Goal: Information Seeking & Learning: Learn about a topic

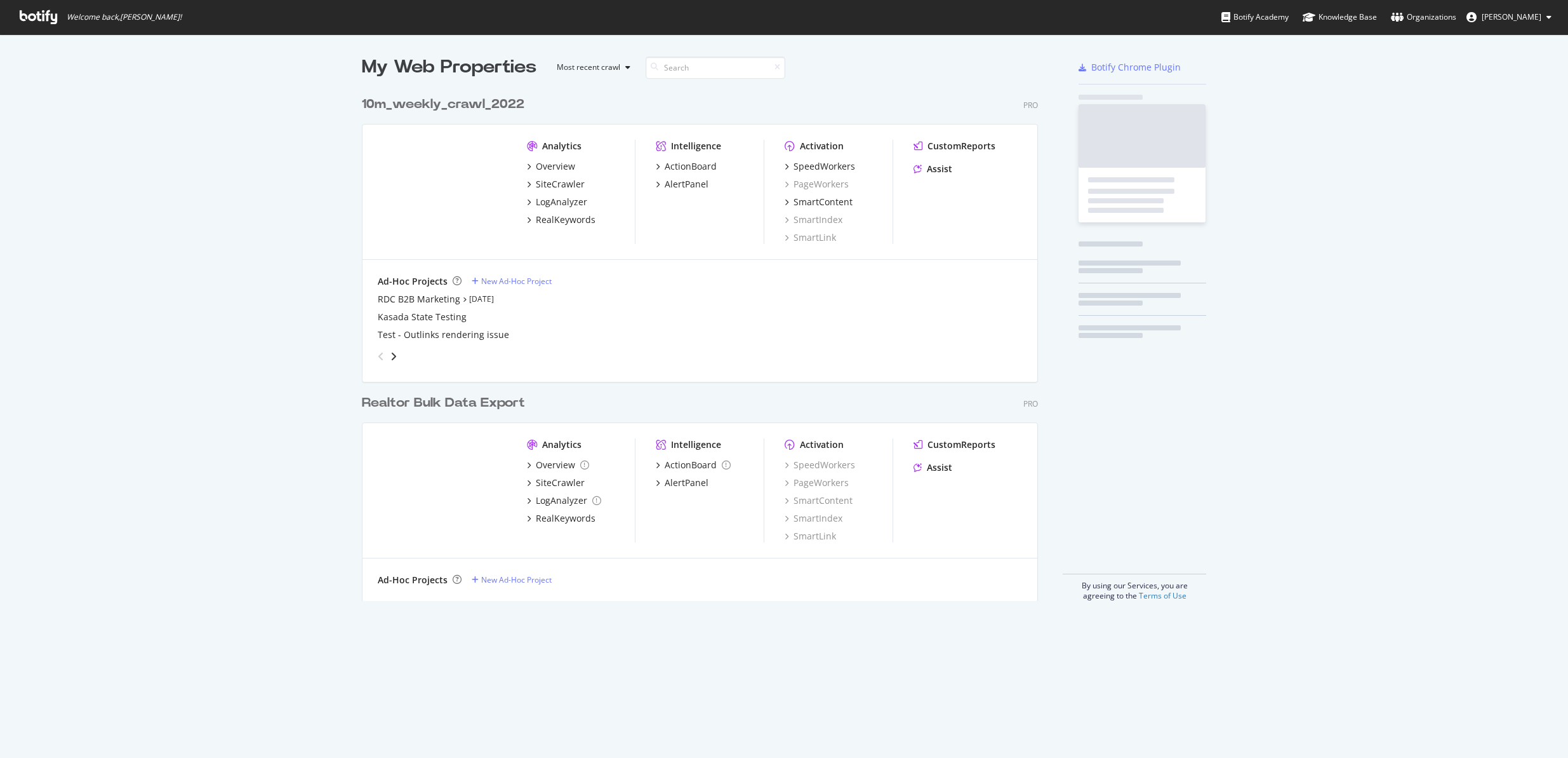
scroll to position [749, 1549]
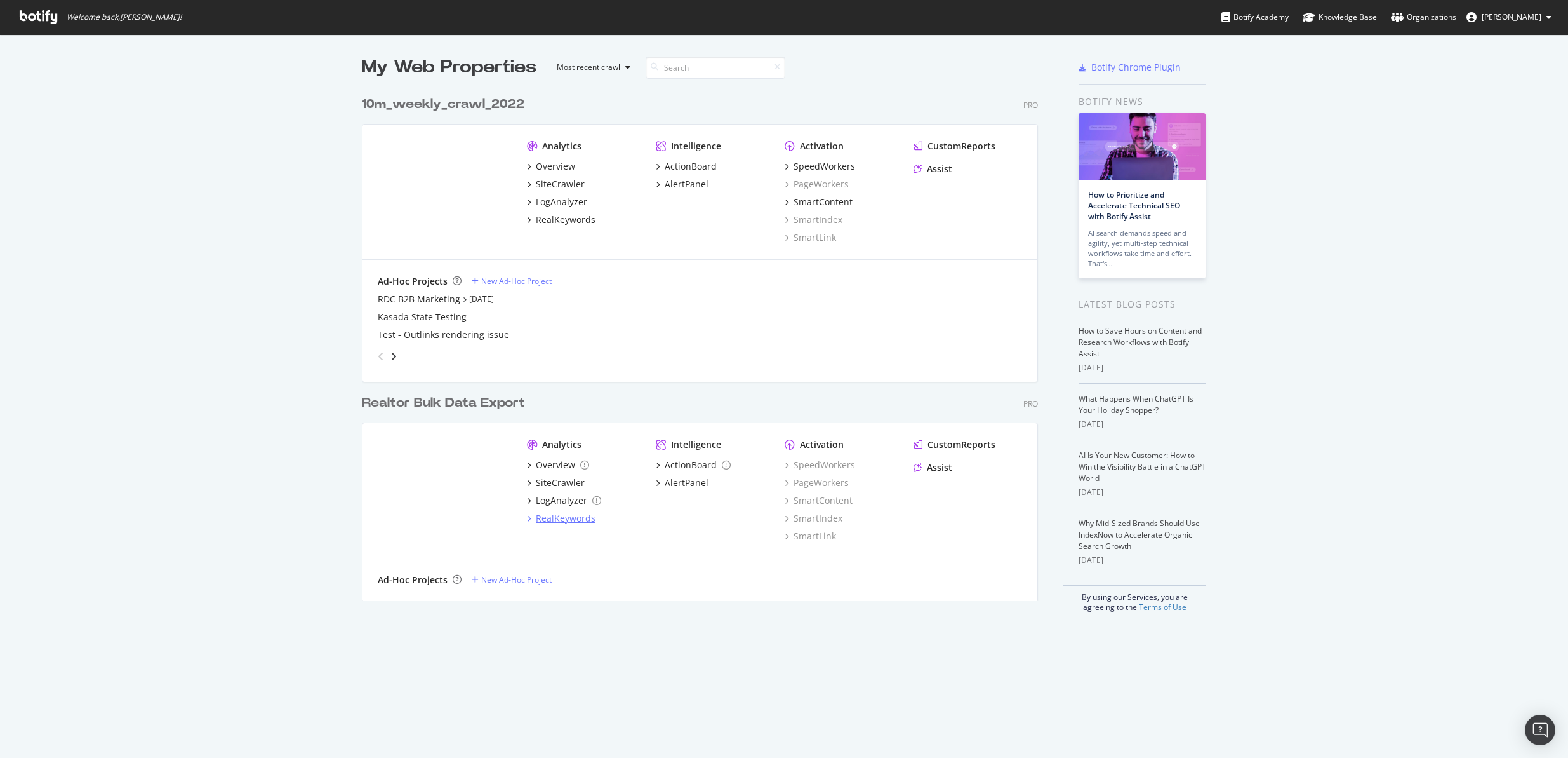
click at [565, 518] on div "RealKeywords" at bounding box center [565, 518] width 60 height 13
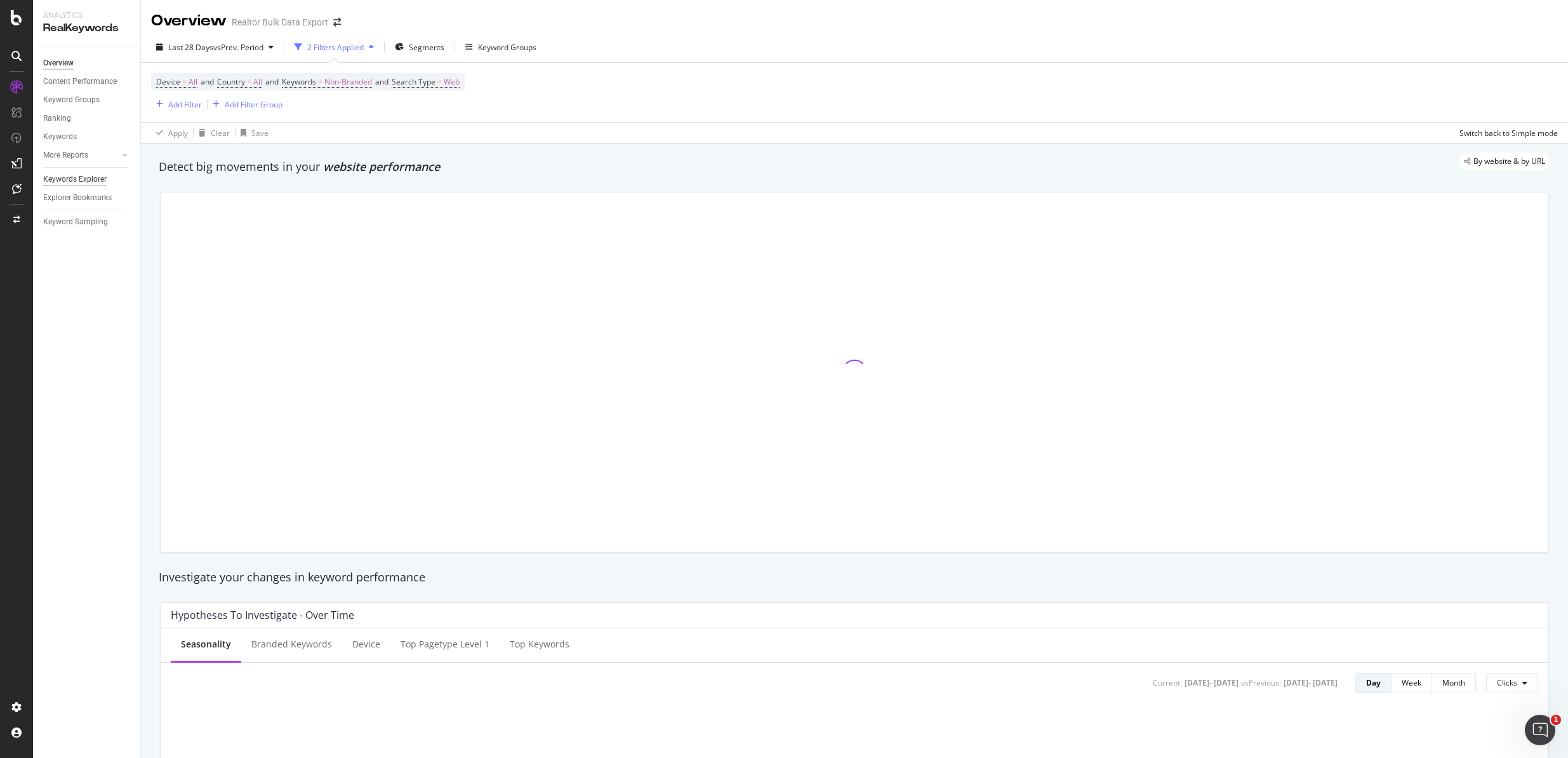
click at [84, 181] on div "Keywords Explorer" at bounding box center [75, 180] width 64 height 14
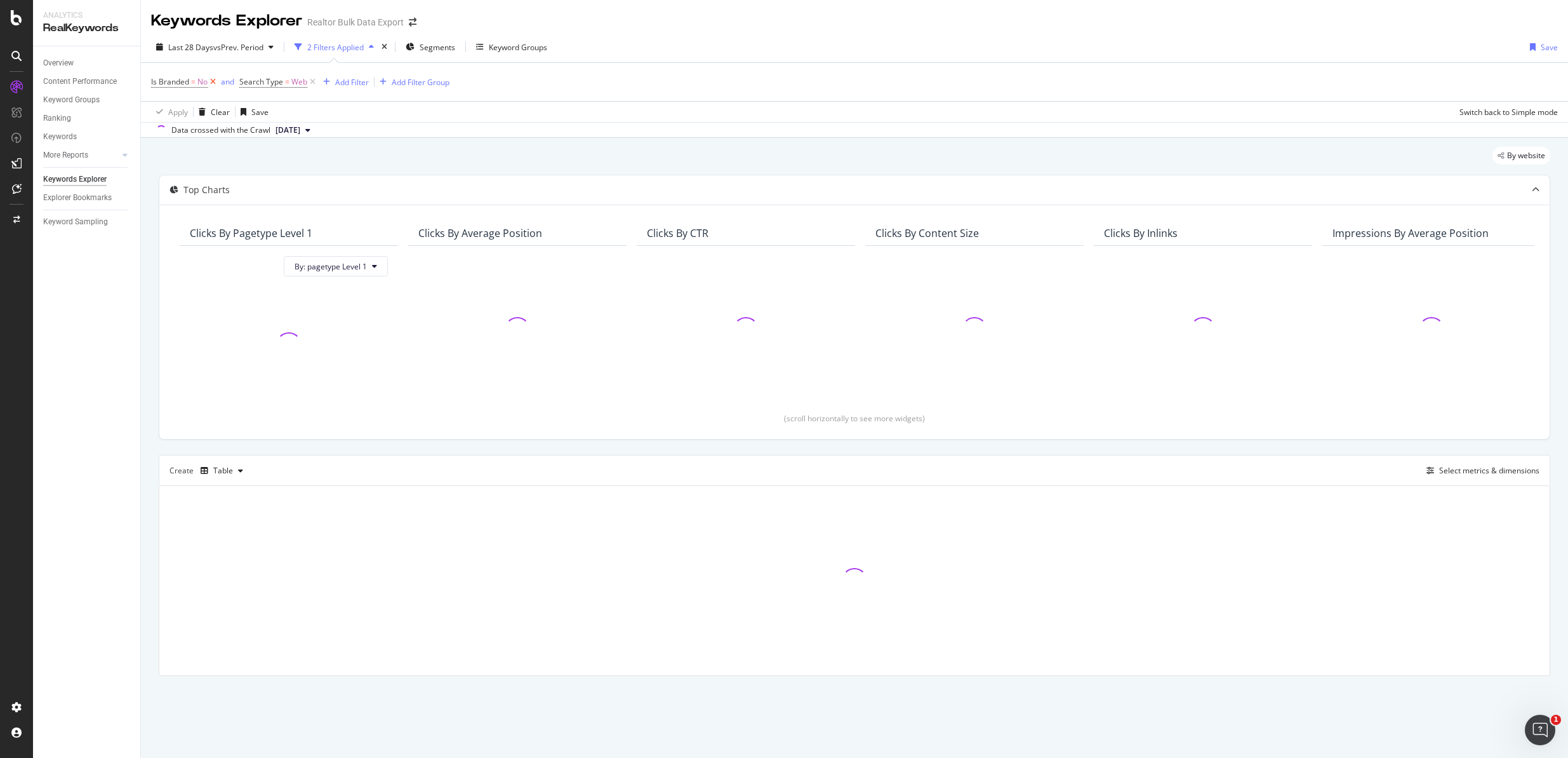
click at [215, 79] on icon at bounding box center [213, 82] width 11 height 13
click at [265, 83] on div "Add Filter" at bounding box center [264, 82] width 34 height 11
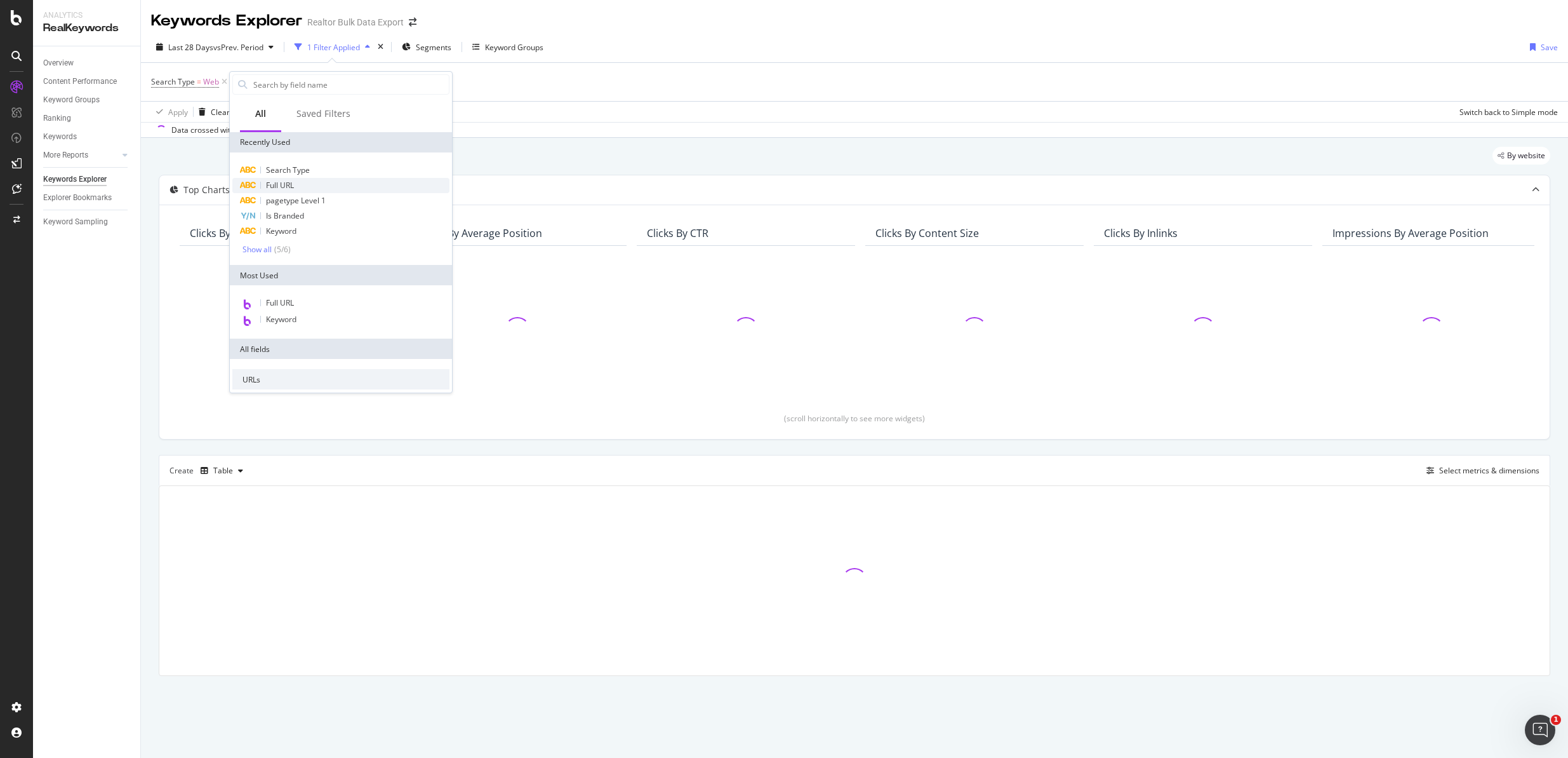
click at [298, 180] on div "Full URL" at bounding box center [340, 186] width 217 height 15
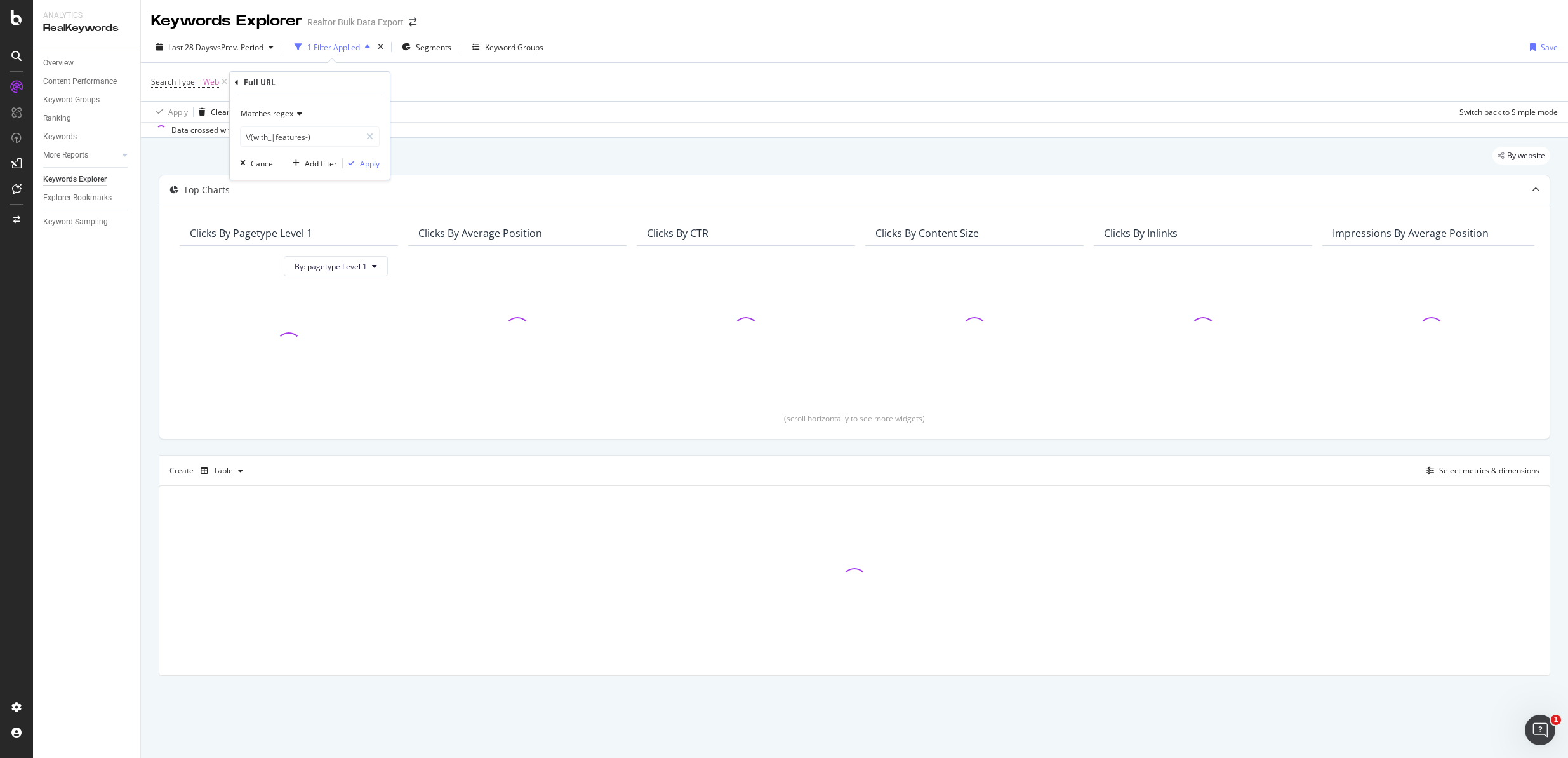
click at [291, 112] on span "Matches regex" at bounding box center [267, 113] width 53 height 11
click at [273, 242] on span "Contains" at bounding box center [261, 238] width 31 height 11
paste input "/rental-applications-ALL"
type input "/rental-applications-ALL"
click at [369, 163] on div "Apply" at bounding box center [369, 164] width 20 height 11
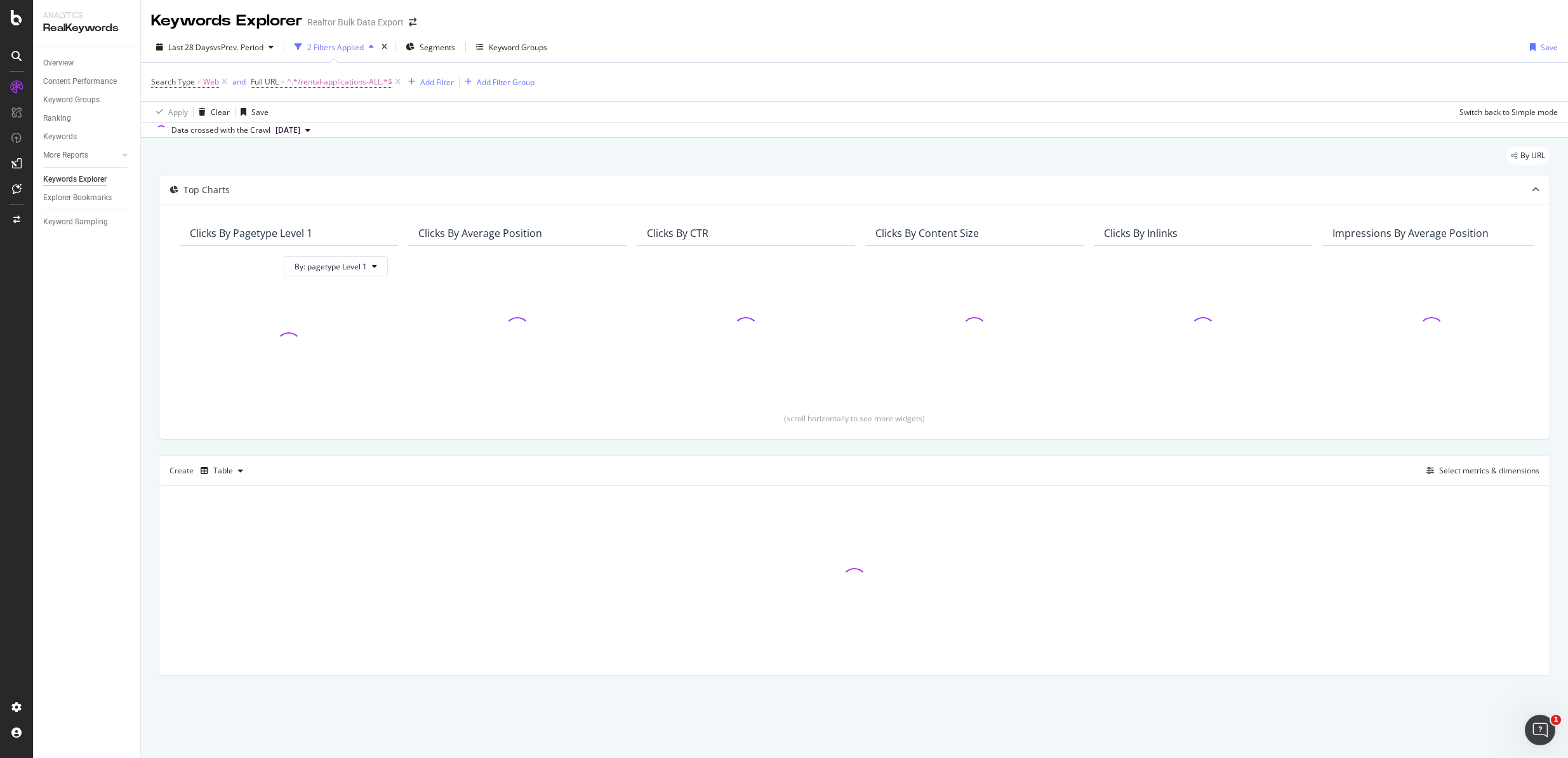
click at [644, 153] on div "By URL" at bounding box center [854, 160] width 1392 height 28
click at [695, 90] on div "Search Type = Web and Full URL = ^.*/rental-applications-ALL.*$ Add Filter Add …" at bounding box center [854, 82] width 1407 height 38
click at [763, 47] on div "Last 28 Days vs Prev. Period 2 Filters Applied Segments Keyword Groups Save" at bounding box center [855, 49] width 1428 height 26
click at [763, 60] on div "Last 28 Days vs Prev. Period 2 Filters Applied Segments Keyword Groups Save" at bounding box center [855, 49] width 1428 height 26
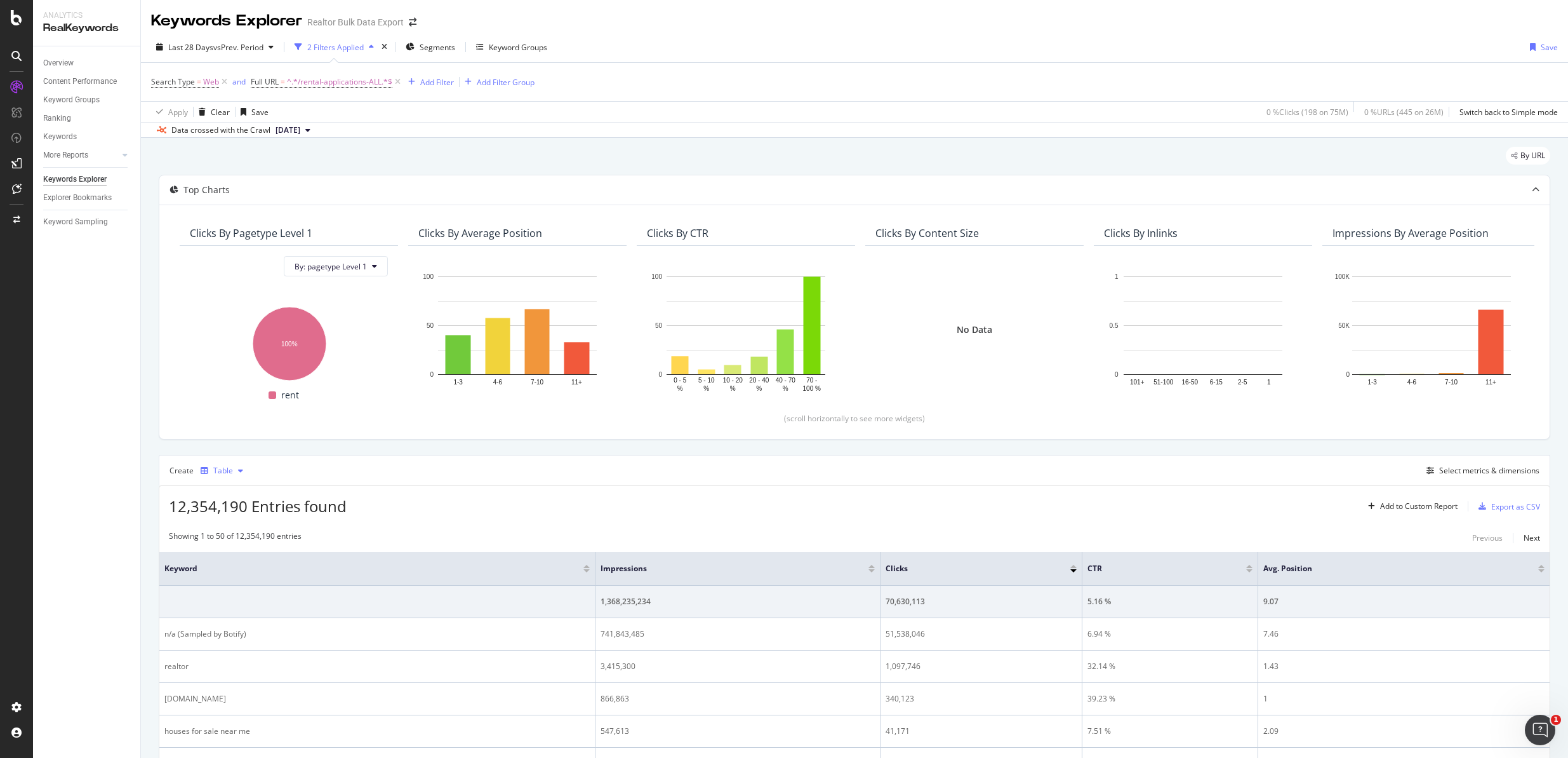
click at [220, 474] on div "Table" at bounding box center [223, 470] width 20 height 8
click at [225, 508] on div "Trend" at bounding box center [230, 513] width 58 height 16
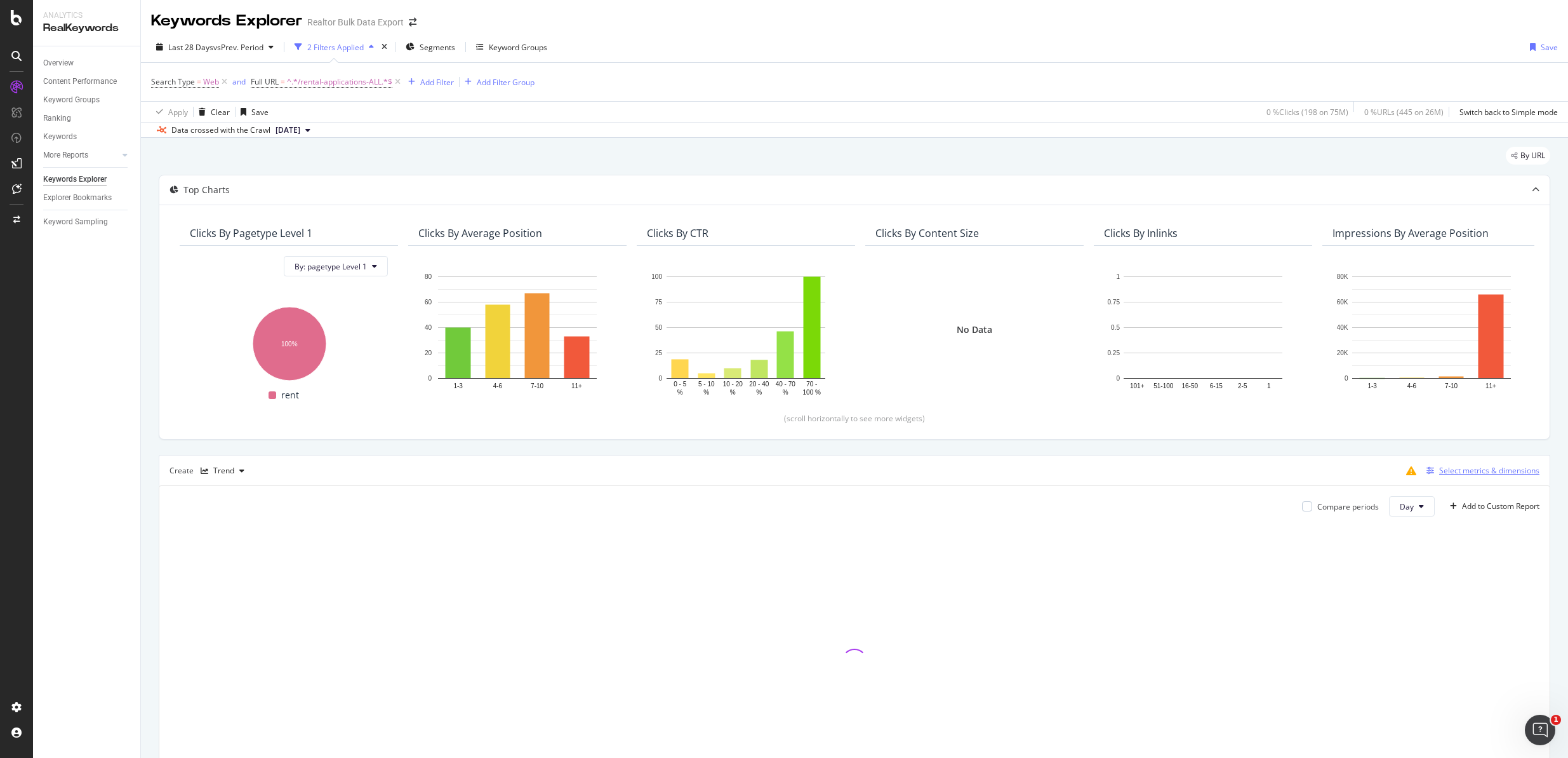
click at [1496, 467] on div "Select metrics & dimensions" at bounding box center [1490, 470] width 100 height 11
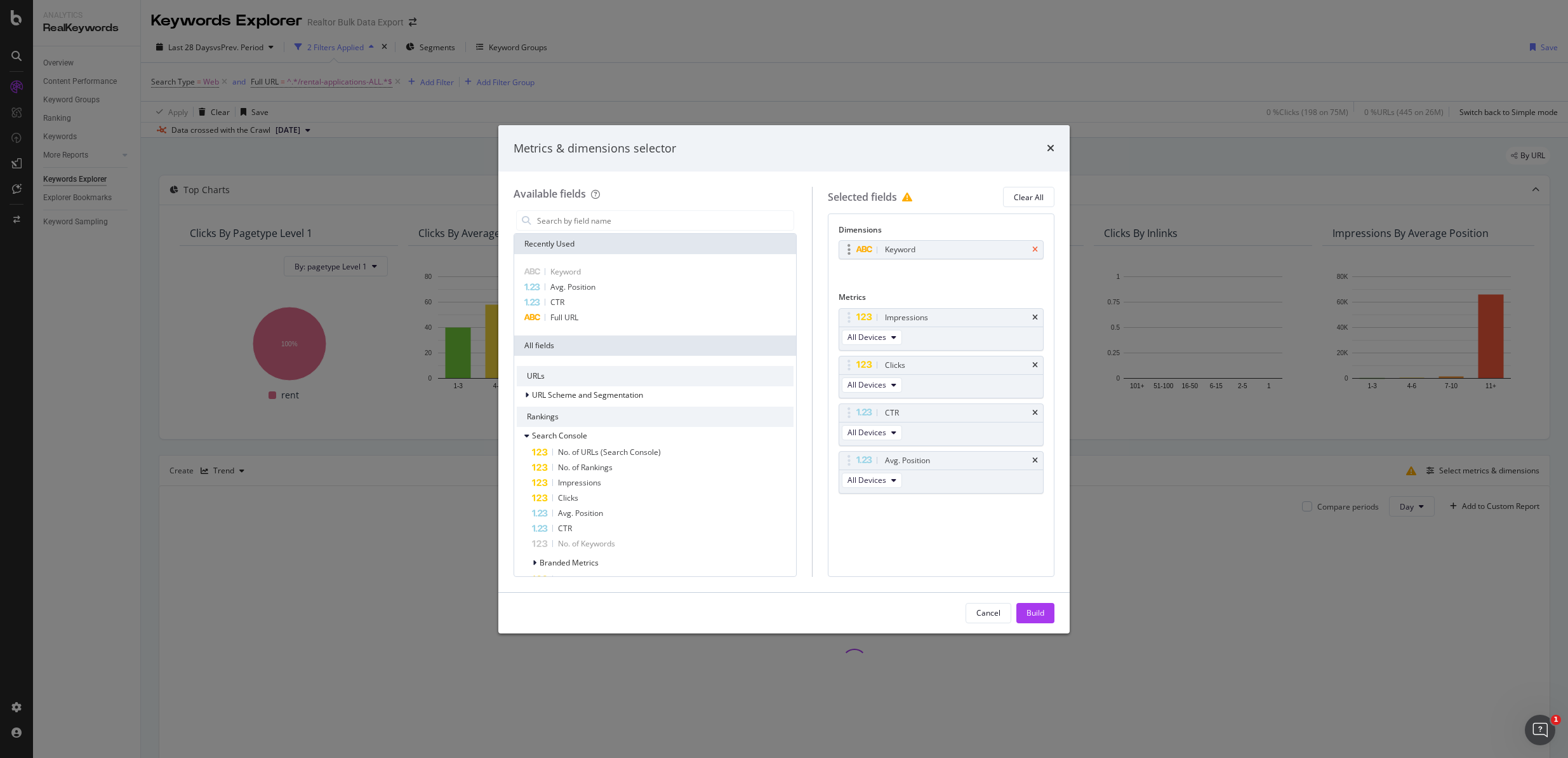
click at [1035, 246] on icon "times" at bounding box center [1035, 250] width 6 height 8
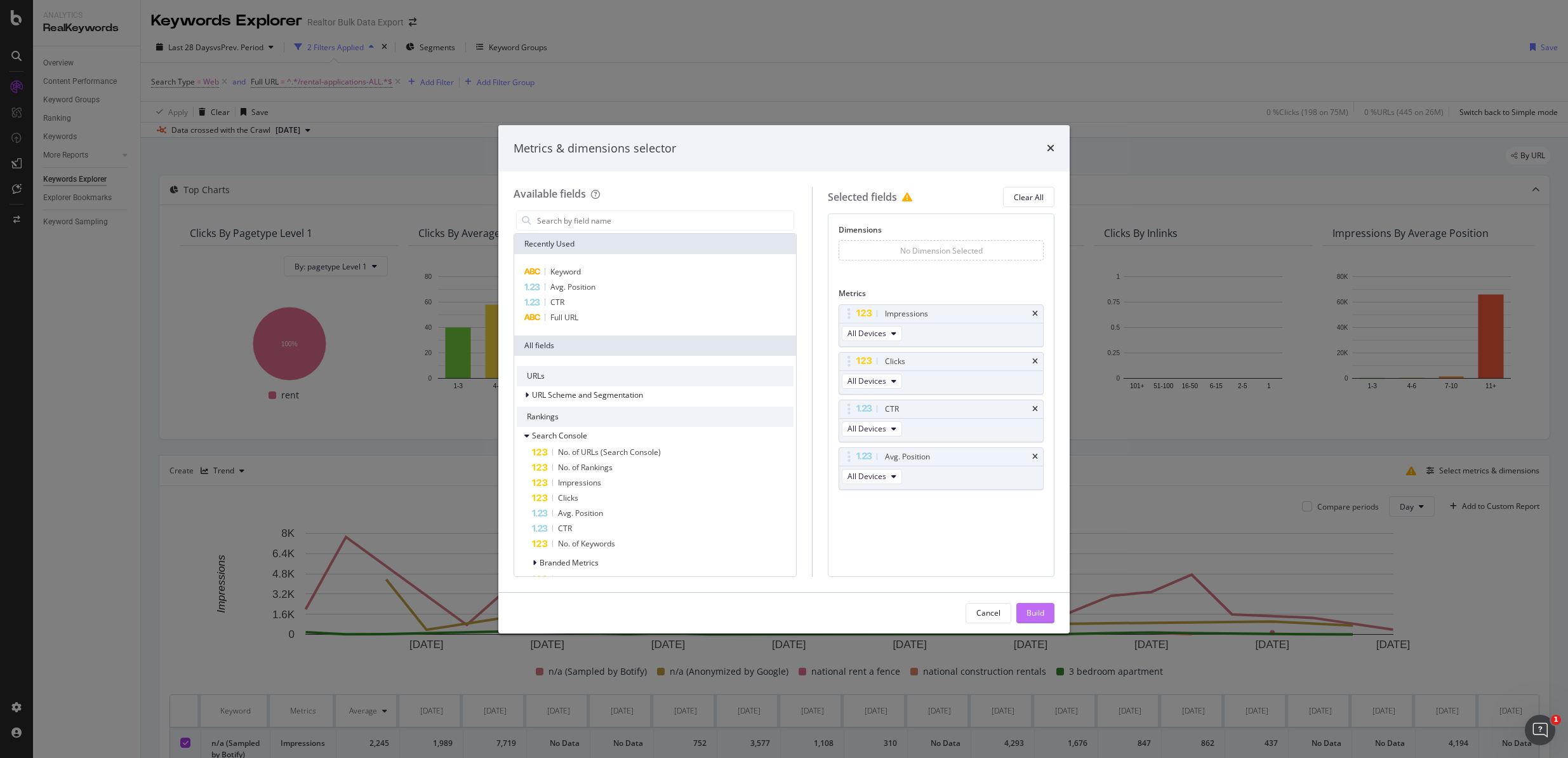
click at [1041, 607] on div "Build" at bounding box center [1035, 612] width 18 height 11
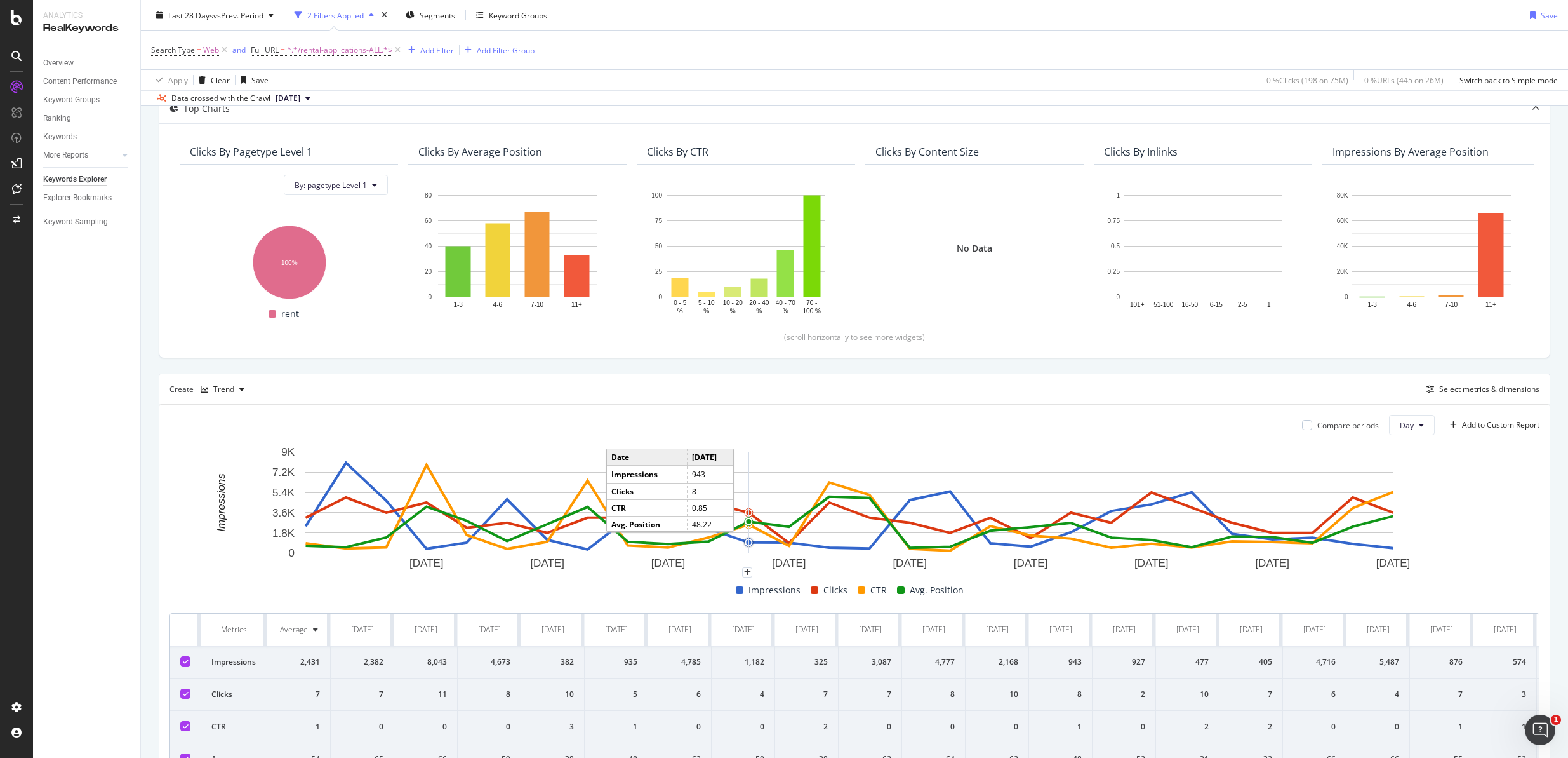
scroll to position [146, 0]
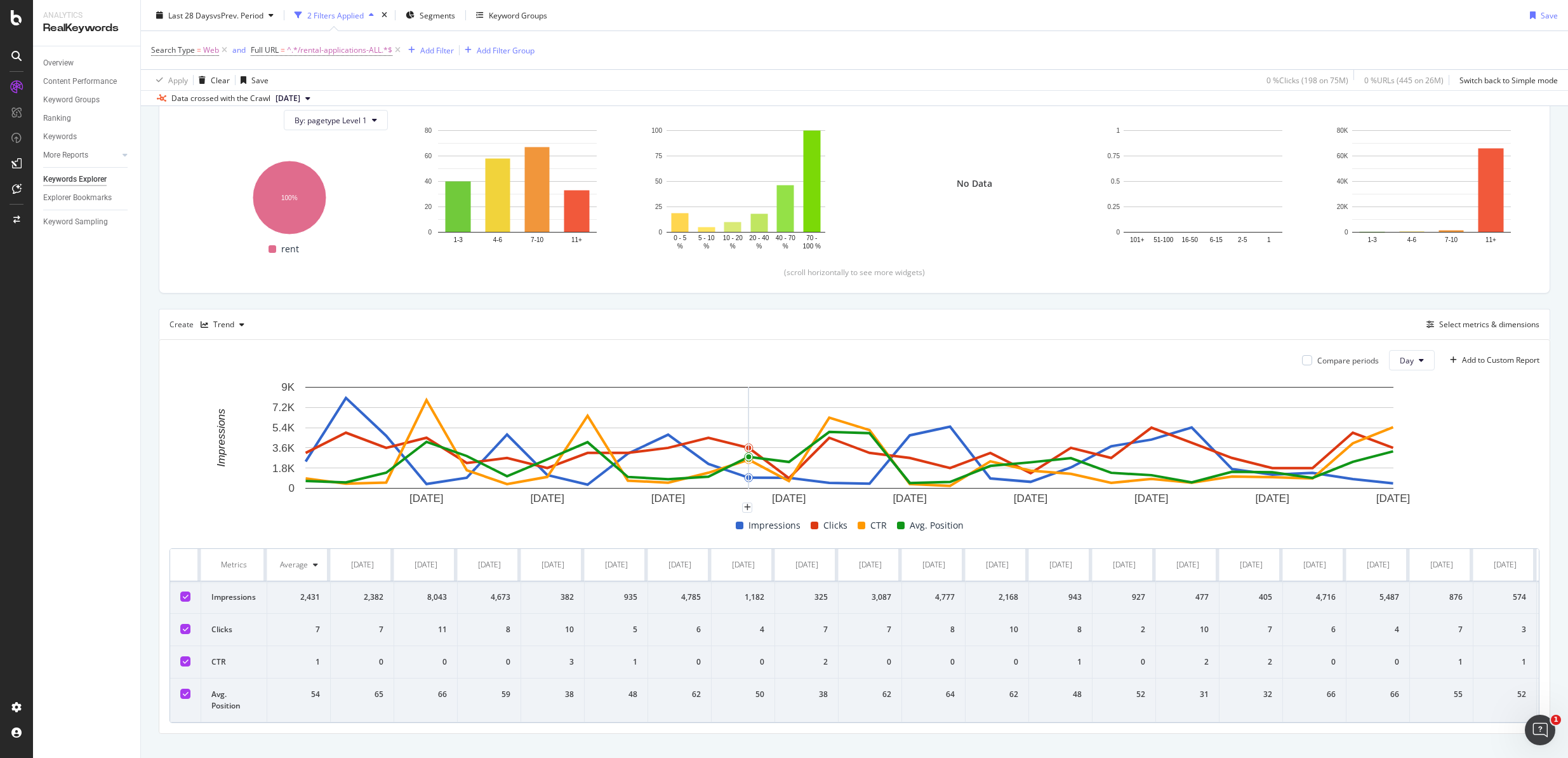
click at [184, 661] on icon at bounding box center [186, 661] width 6 height 6
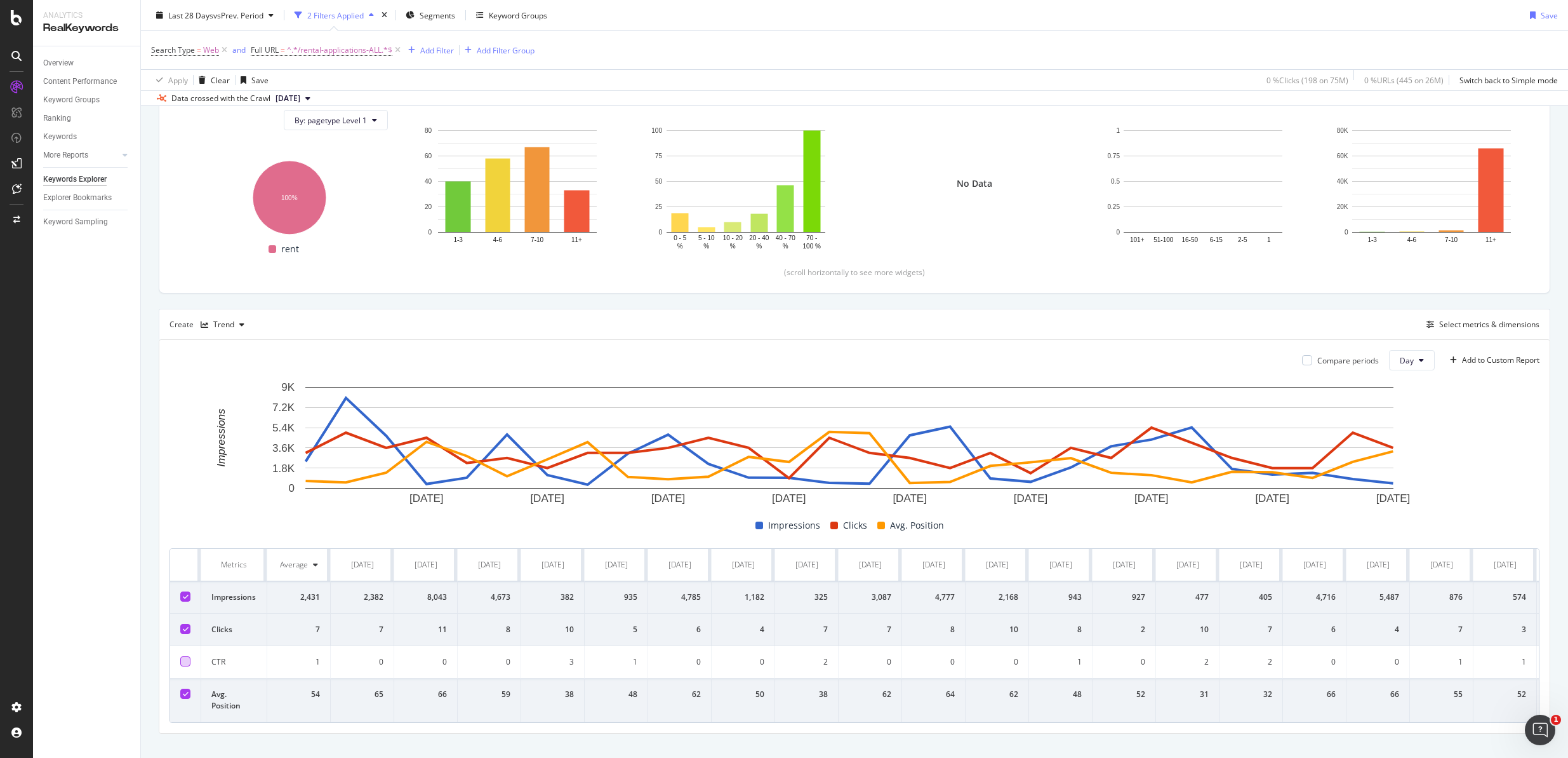
click at [184, 693] on icon at bounding box center [186, 693] width 6 height 6
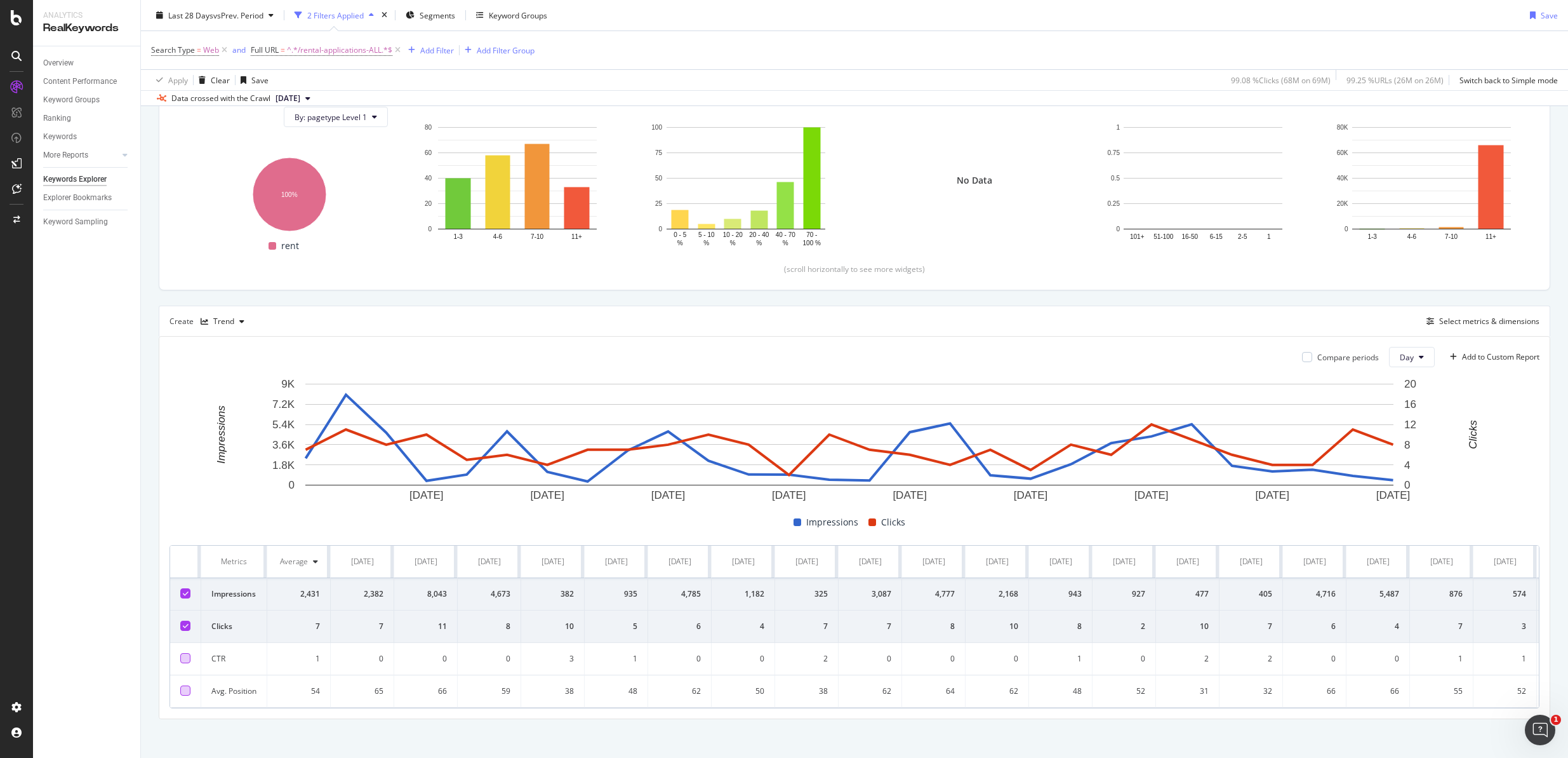
scroll to position [149, 0]
click at [221, 323] on div "Trend" at bounding box center [224, 322] width 21 height 8
click at [235, 341] on div "Table" at bounding box center [236, 343] width 20 height 11
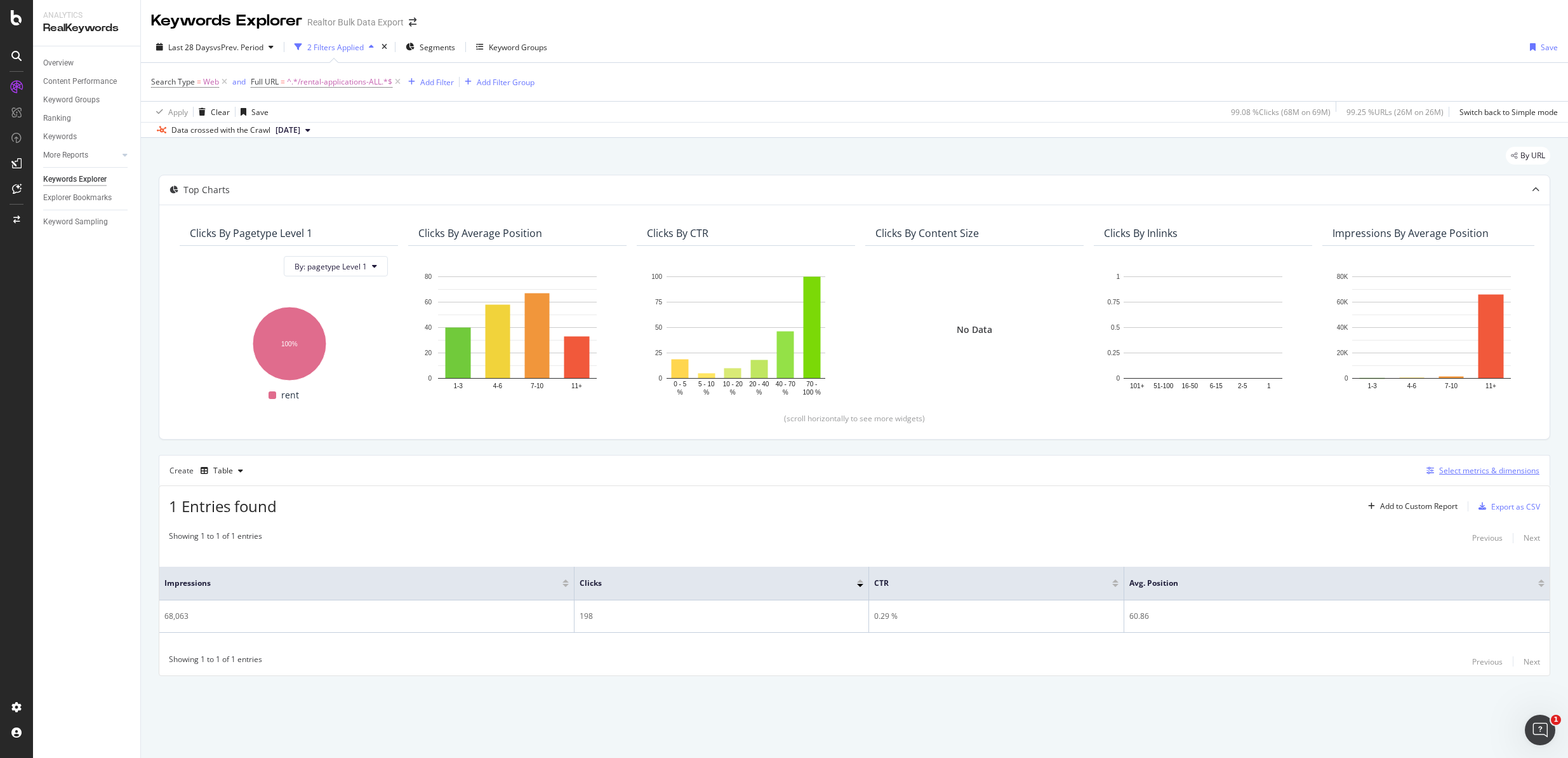
click at [1467, 468] on div "Select metrics & dimensions" at bounding box center [1490, 470] width 100 height 11
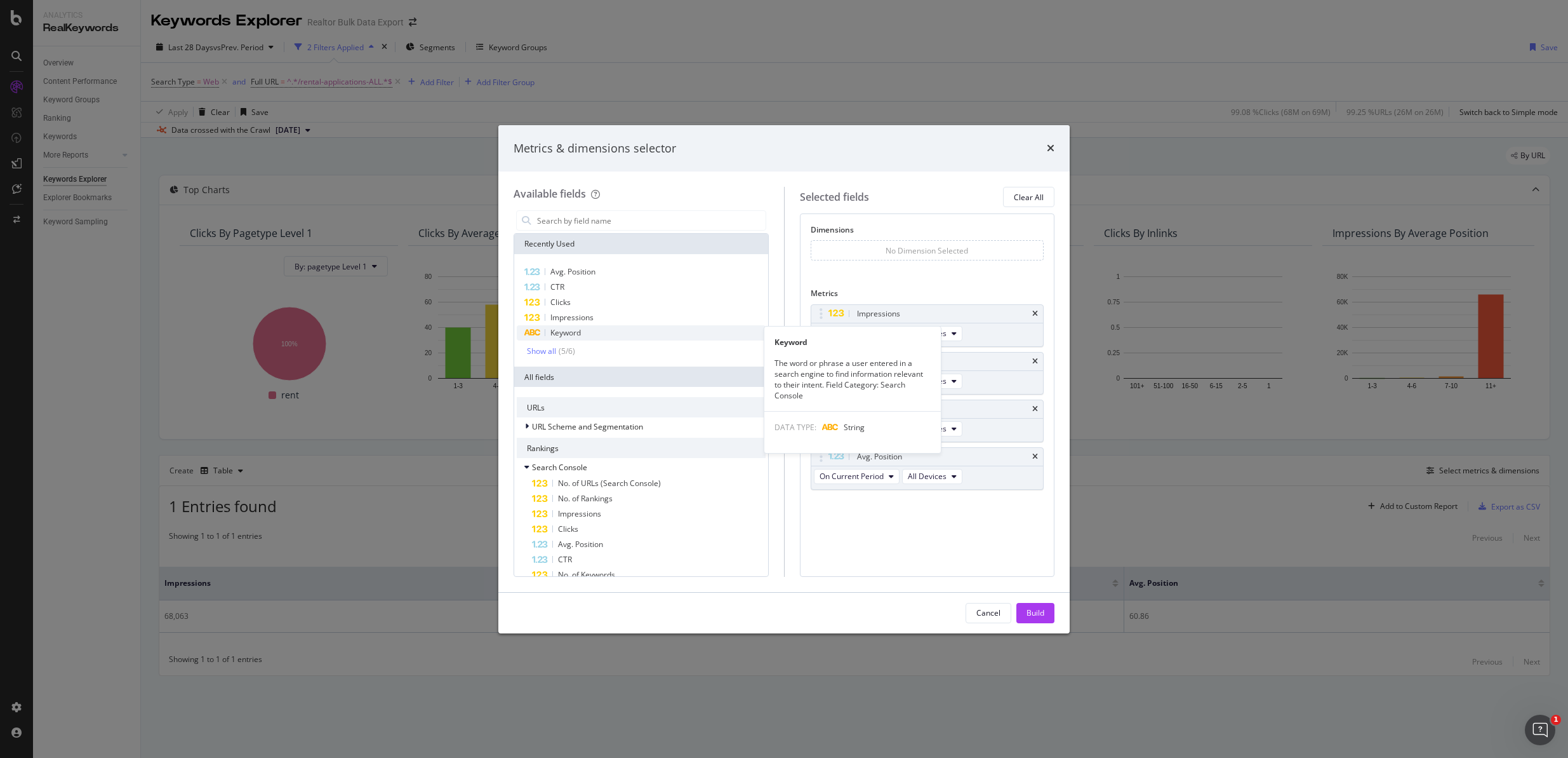
click at [580, 333] on span "Keyword" at bounding box center [566, 332] width 31 height 11
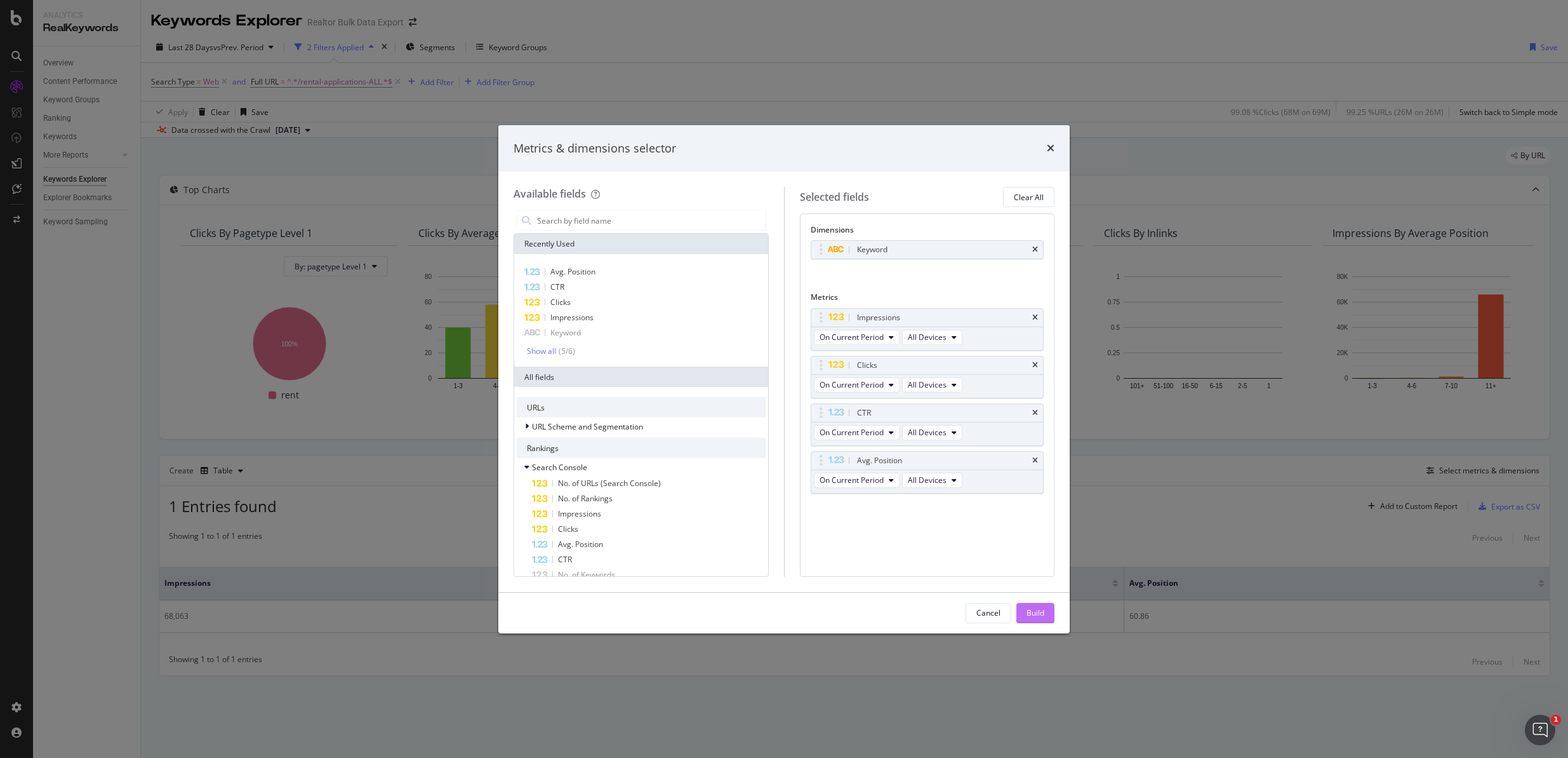
click at [1025, 608] on button "Build" at bounding box center [1035, 613] width 38 height 20
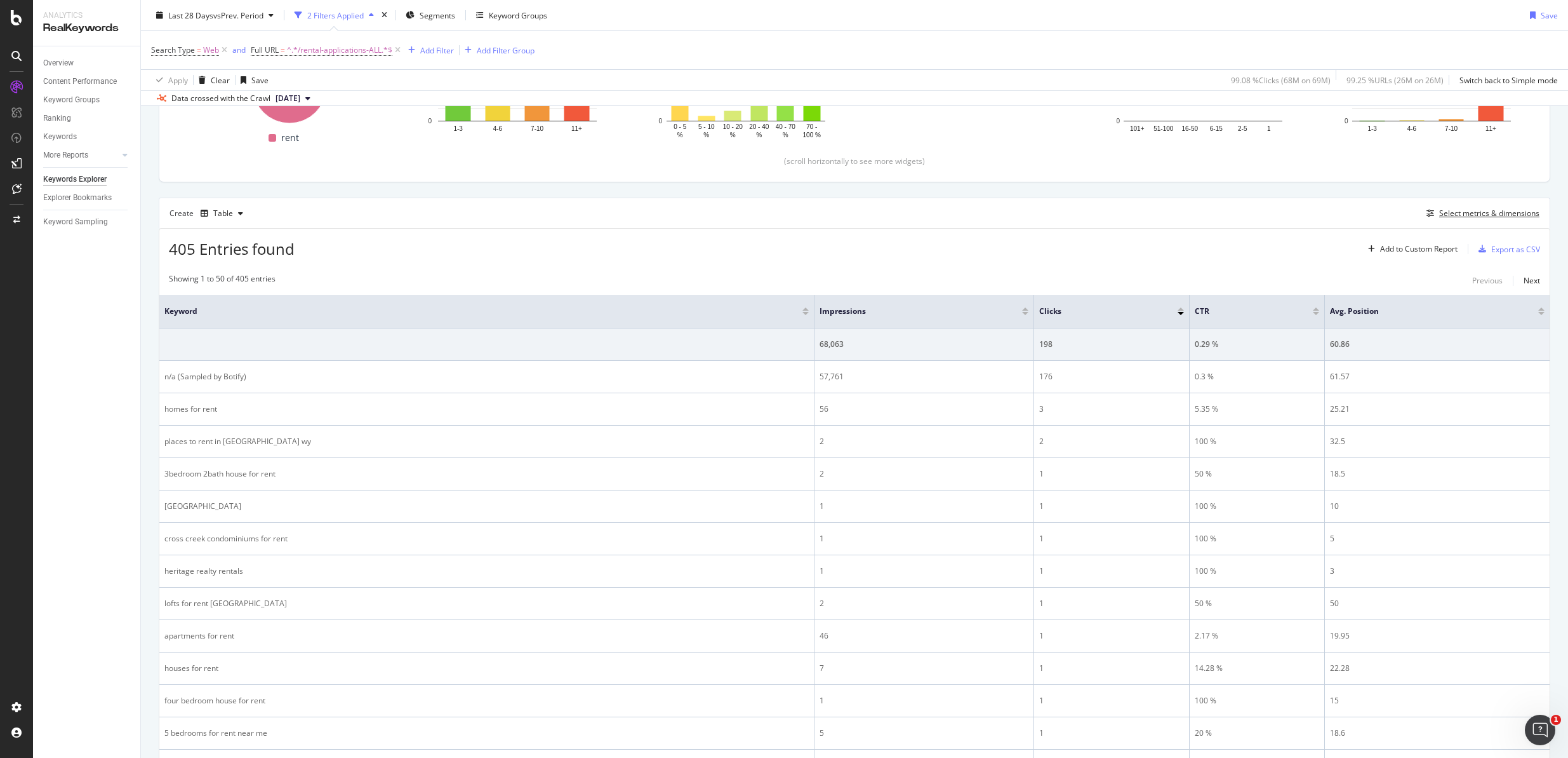
scroll to position [260, 0]
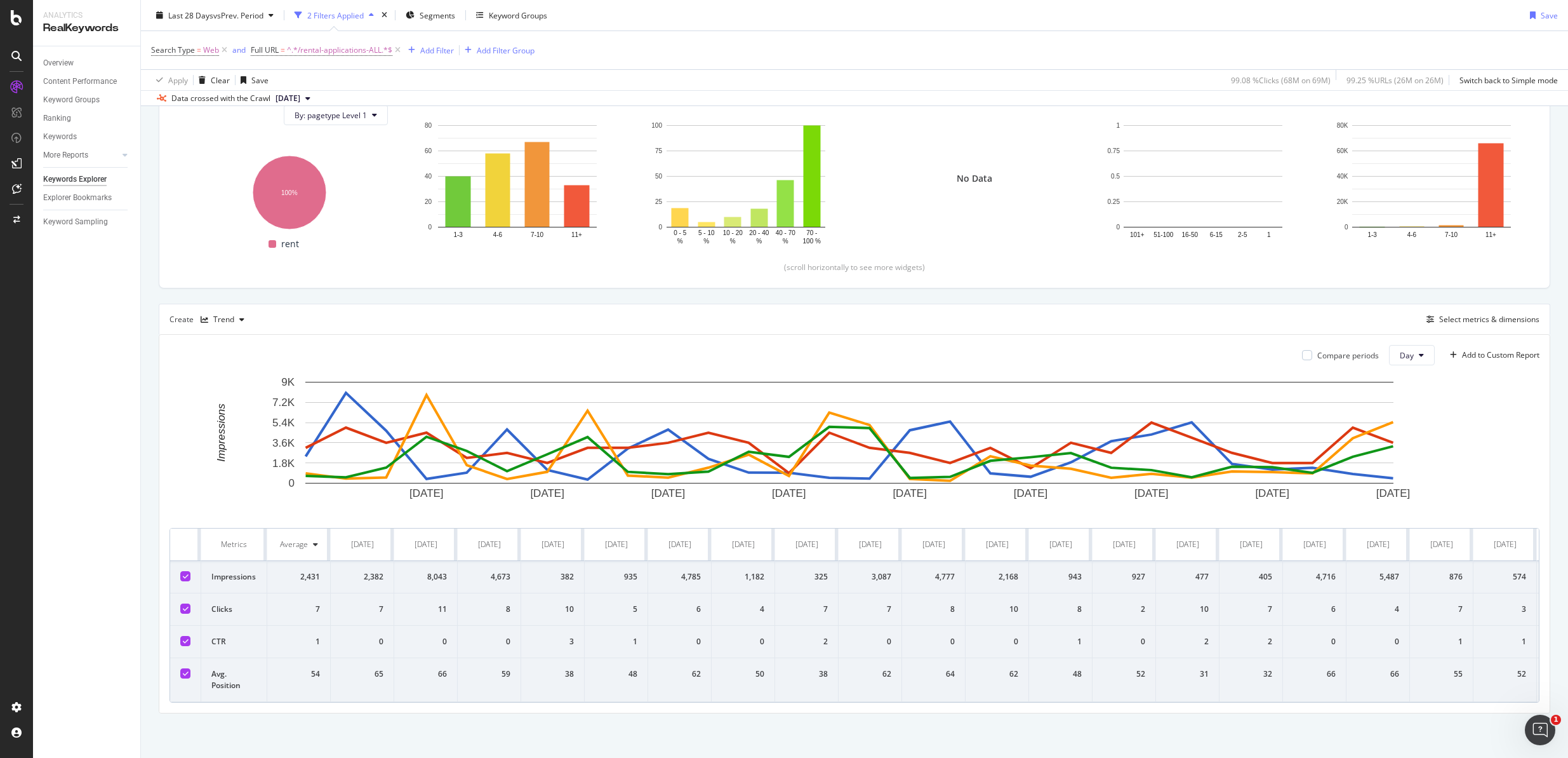
scroll to position [176, 0]
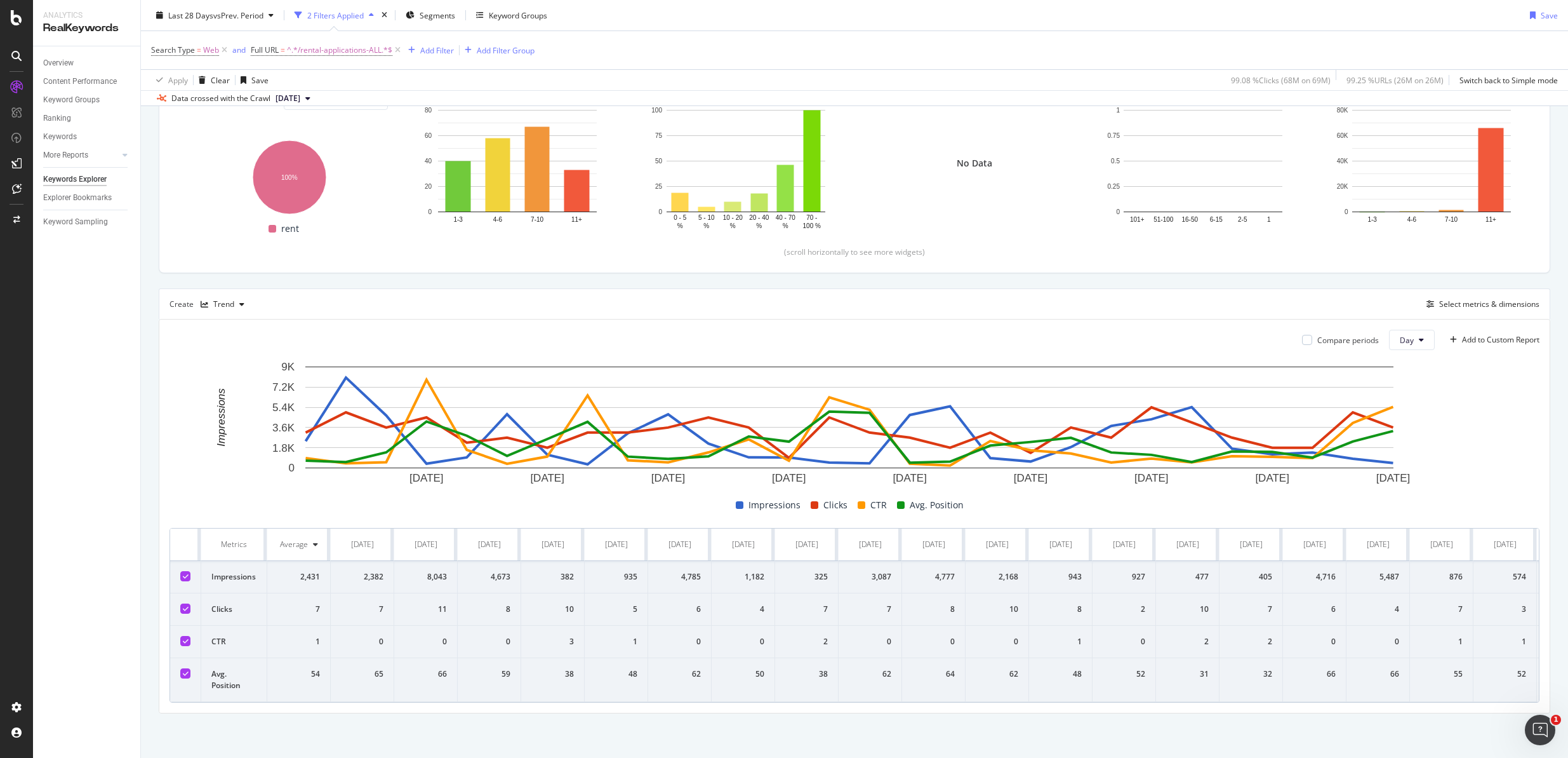
click at [105, 426] on div "Overview Content Performance Keyword Groups Ranking Keywords More Reports Count…" at bounding box center [87, 401] width 107 height 711
click at [207, 301] on icon "button" at bounding box center [204, 304] width 8 height 8
click at [215, 313] on icon at bounding box center [215, 316] width 8 height 8
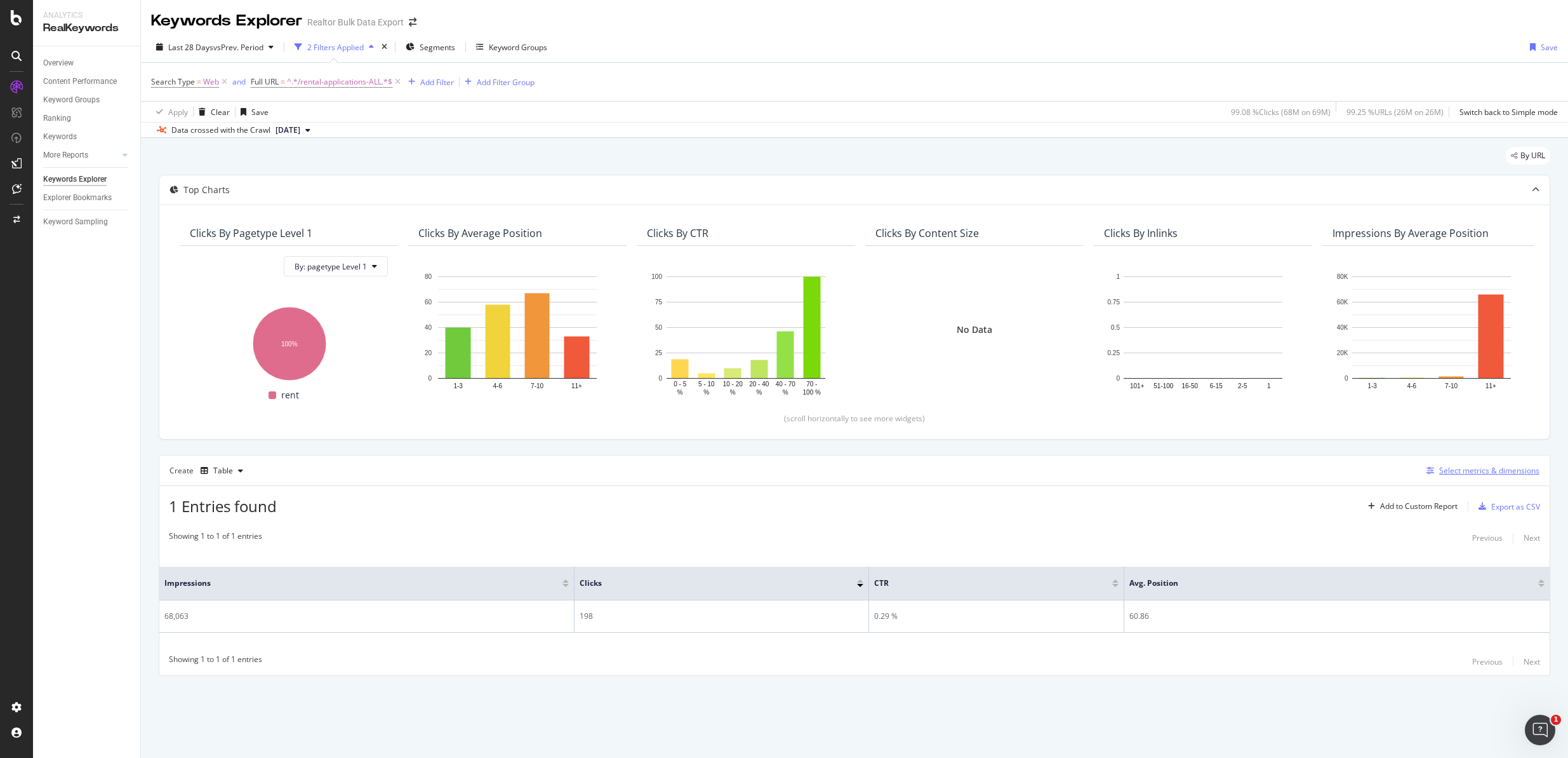
click at [1474, 473] on div "Select metrics & dimensions" at bounding box center [1490, 470] width 100 height 11
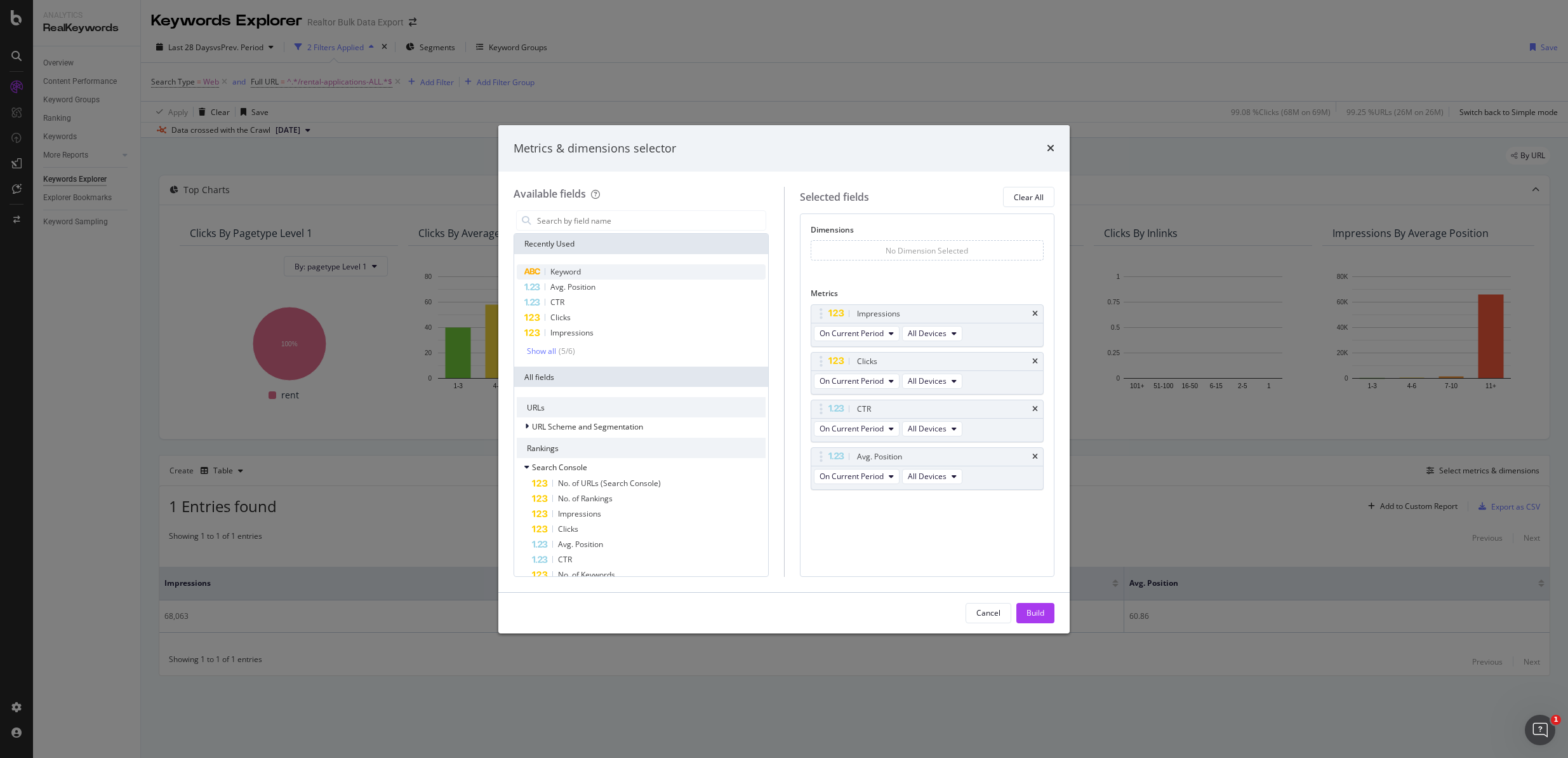
click at [574, 270] on span "Keyword" at bounding box center [566, 271] width 31 height 11
click at [1040, 605] on div "Build" at bounding box center [1035, 613] width 18 height 19
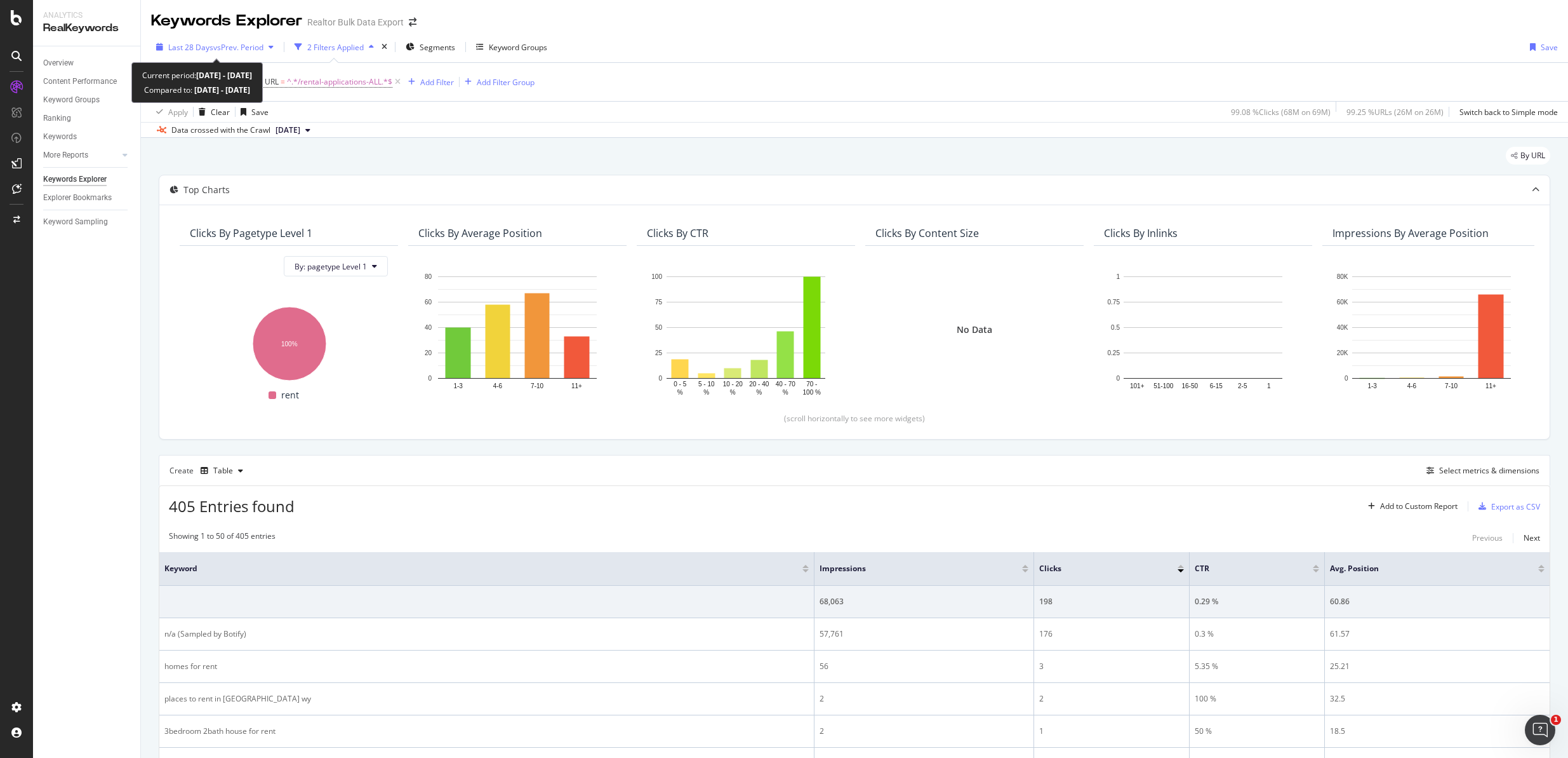
click at [231, 54] on div "Last 28 Days vs Prev. Period" at bounding box center [215, 47] width 128 height 19
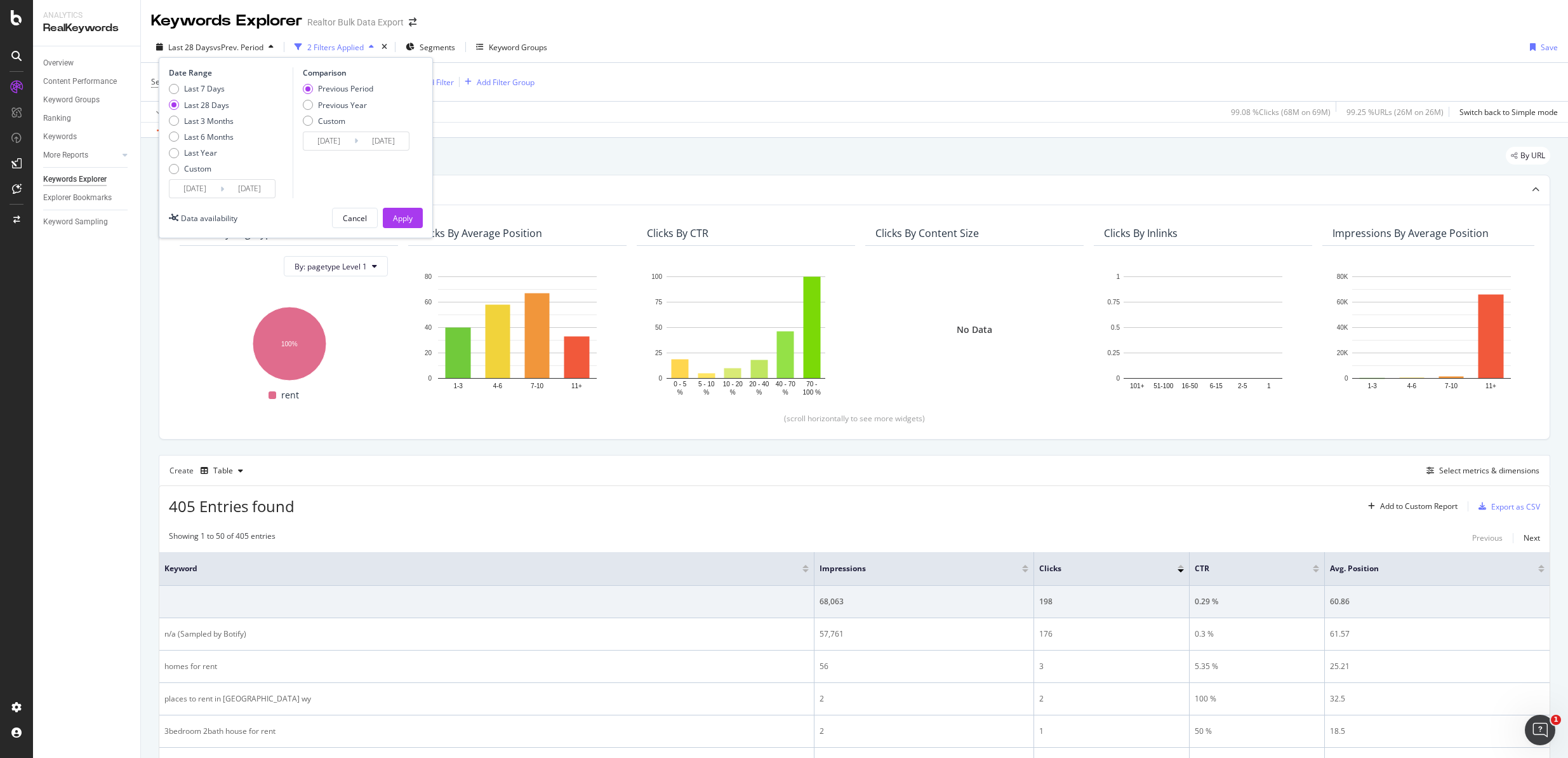
click at [209, 81] on div "Date Range Last 7 Days Last 28 Days Last 3 Months Last 6 Months Last Year Custo…" at bounding box center [229, 133] width 121 height 131
click at [208, 87] on div "Last 7 Days" at bounding box center [204, 89] width 41 height 11
type input "[DATE]"
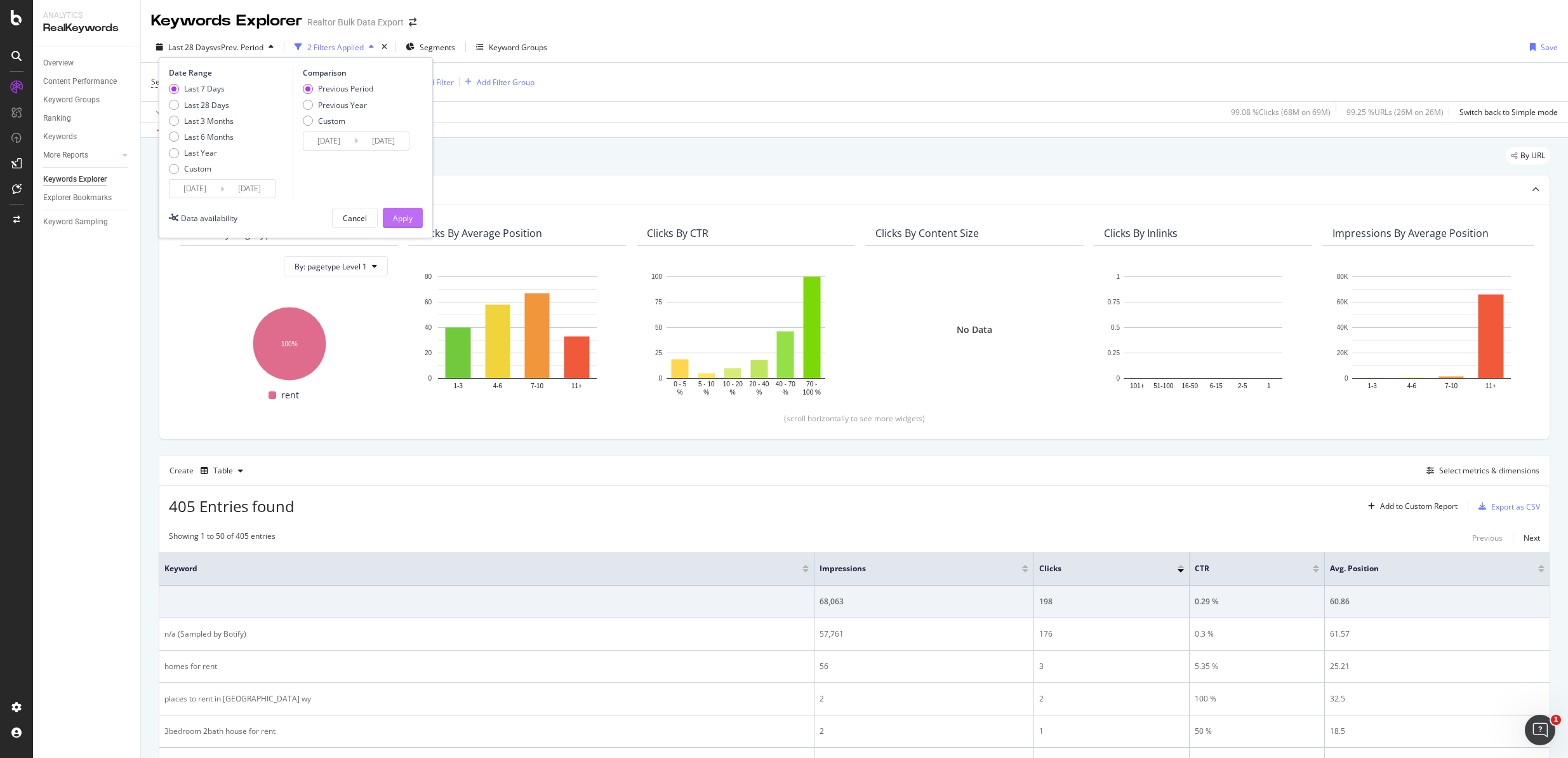
click at [398, 214] on div "Apply" at bounding box center [403, 218] width 20 height 11
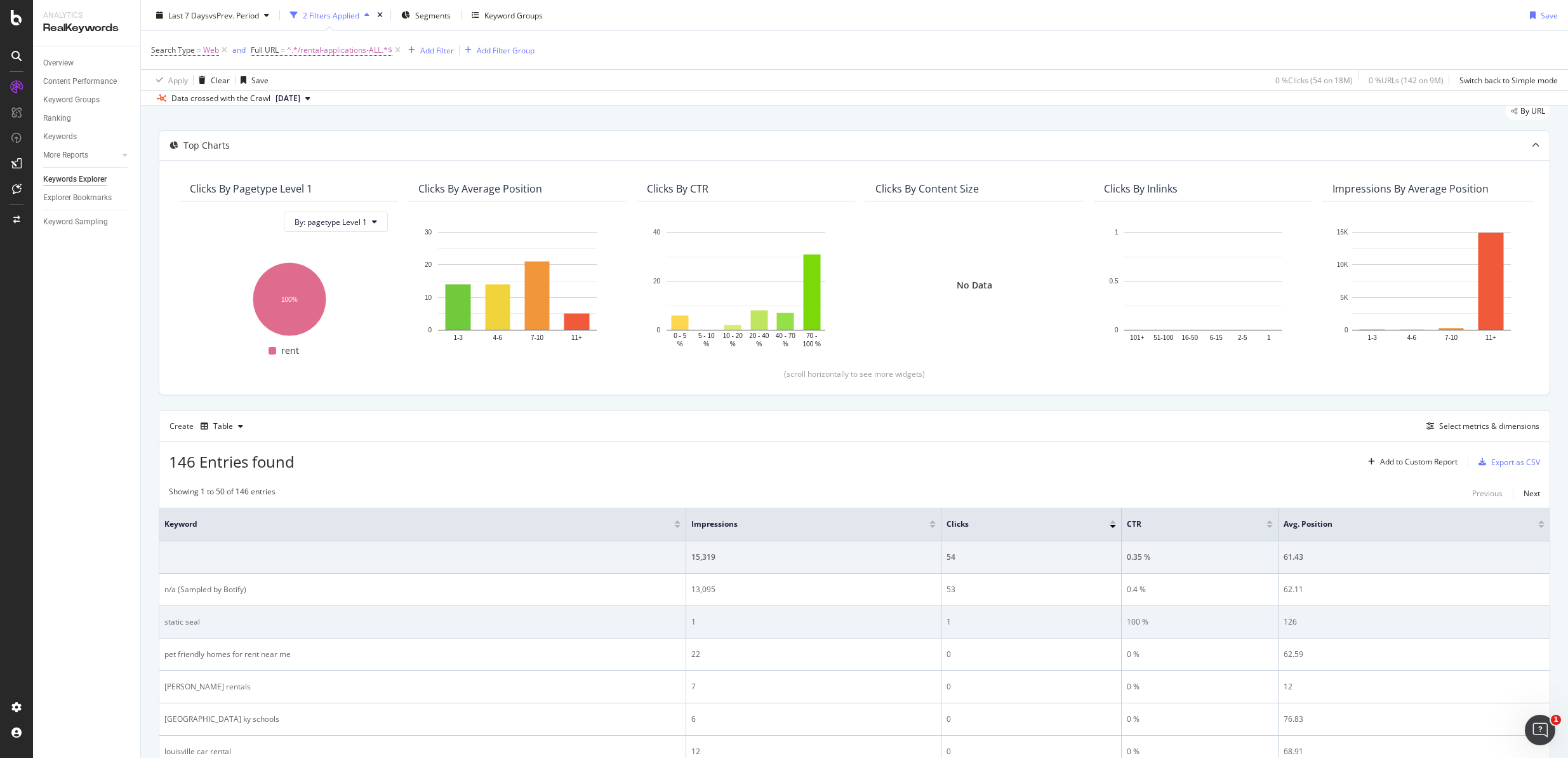
scroll to position [72, 0]
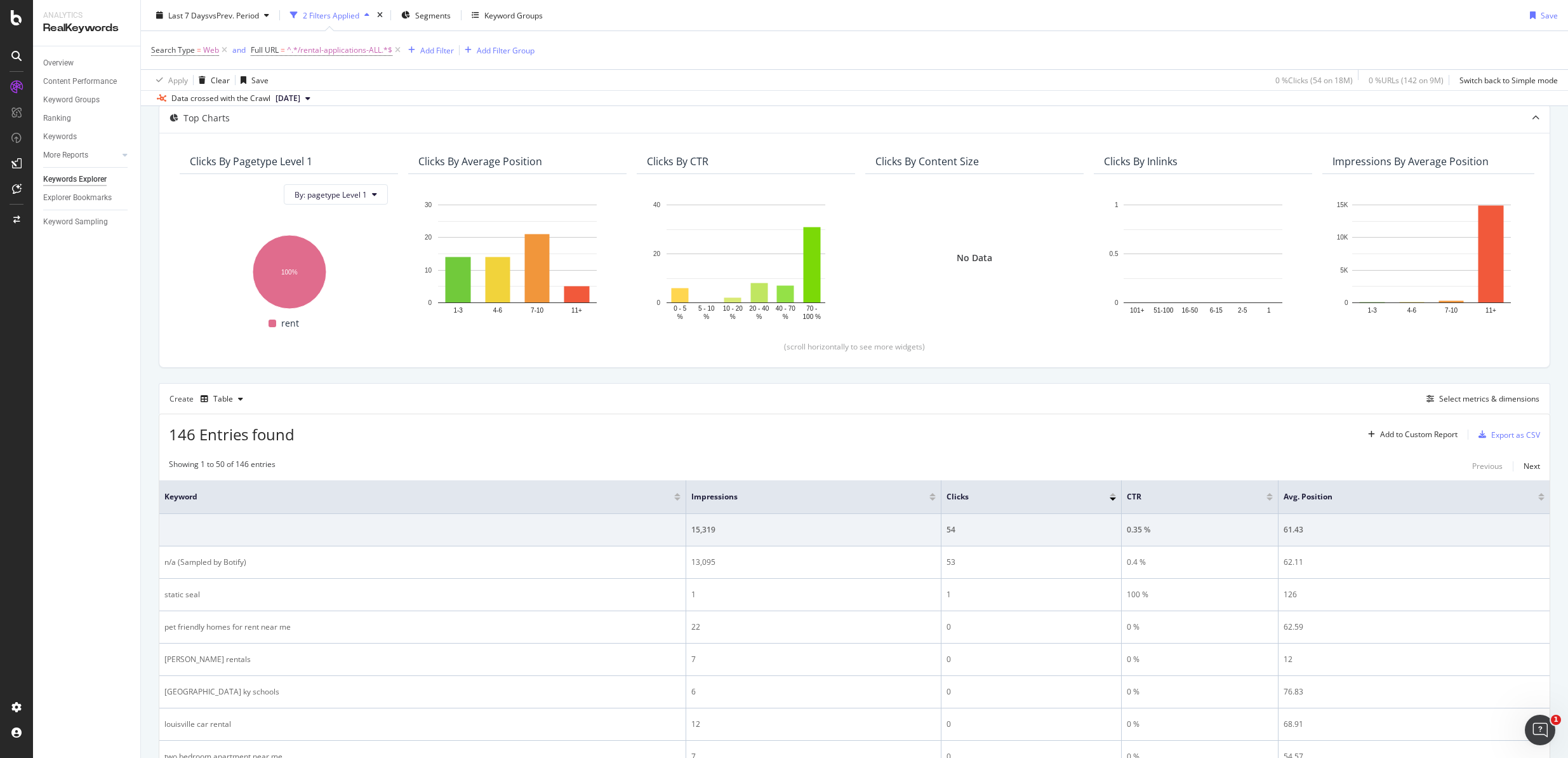
click at [931, 493] on div at bounding box center [932, 495] width 6 height 3
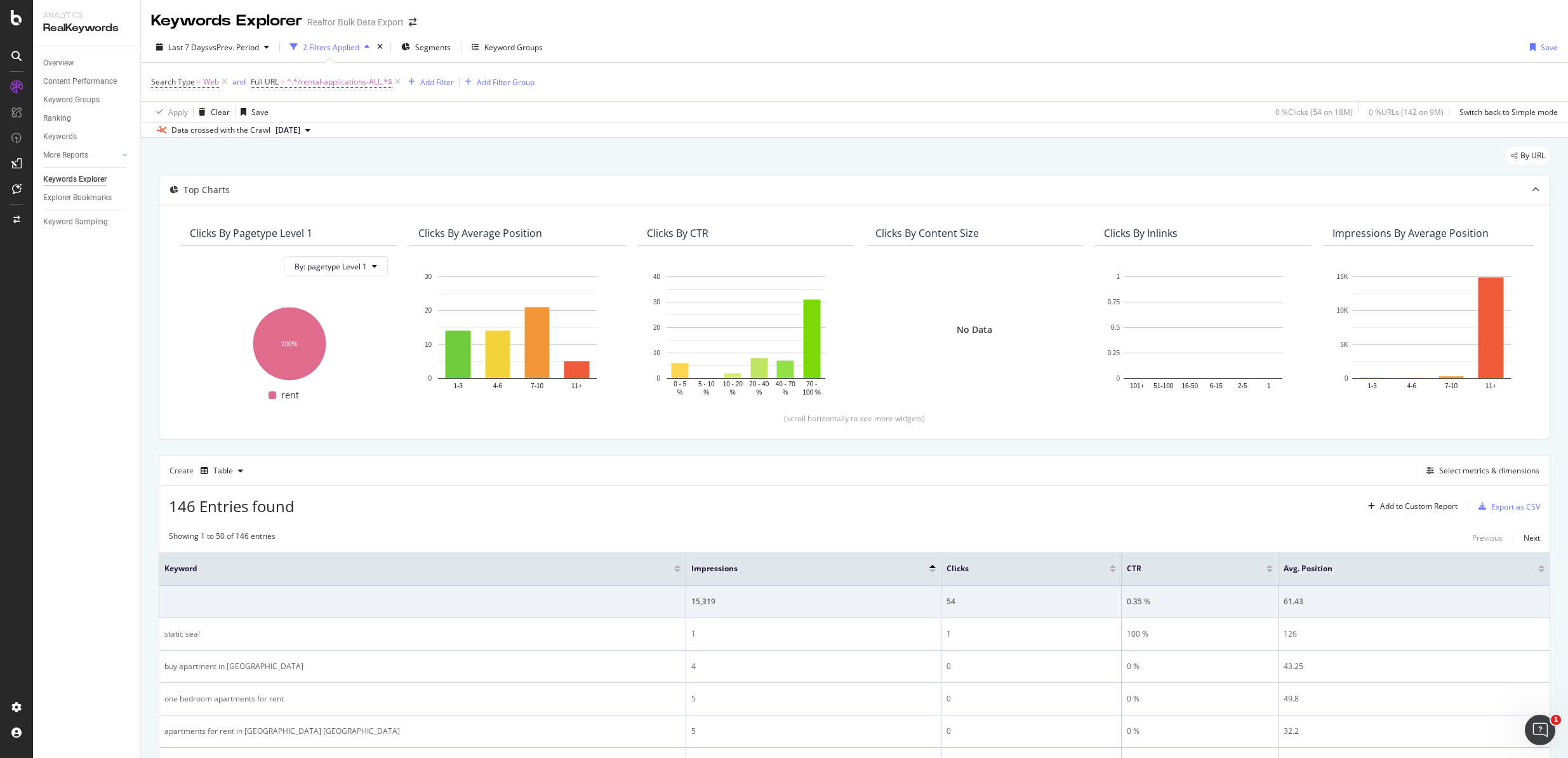
click at [932, 571] on div at bounding box center [932, 571] width 6 height 3
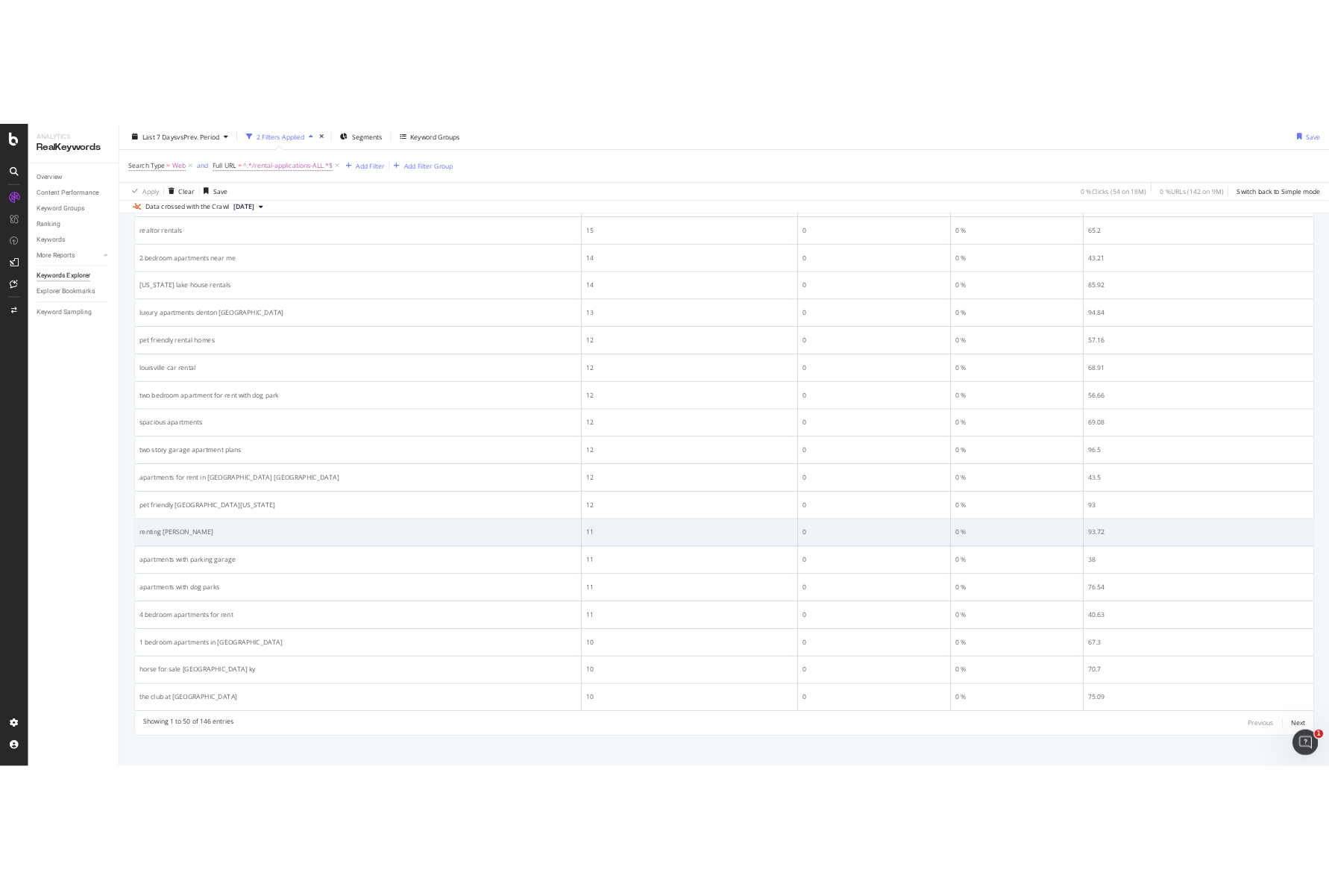
scroll to position [1823, 0]
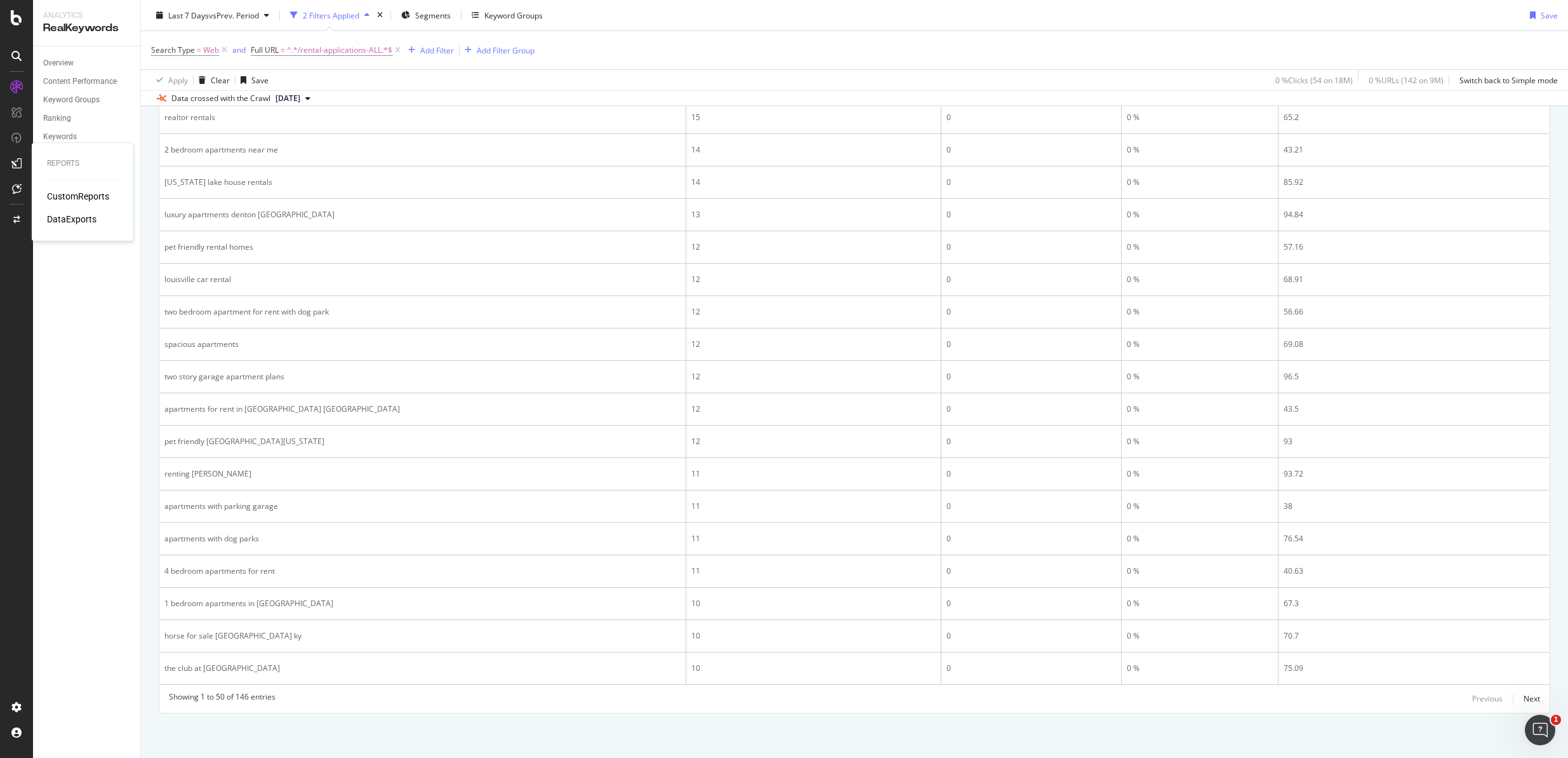
click at [60, 196] on div "CustomReports" at bounding box center [77, 196] width 62 height 13
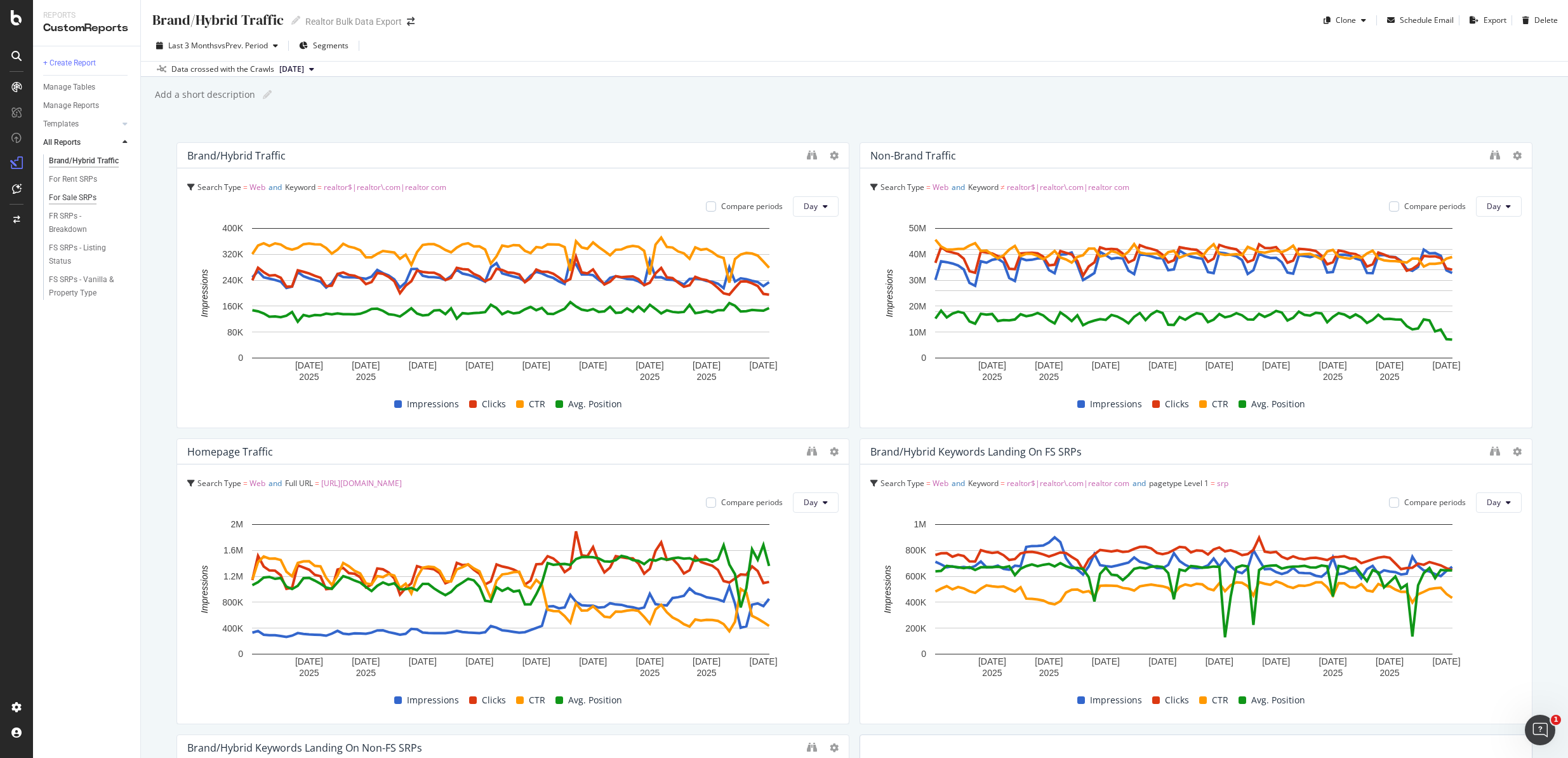
click at [76, 191] on div "For Sale SRPs" at bounding box center [72, 198] width 48 height 14
